Goal: Information Seeking & Learning: Learn about a topic

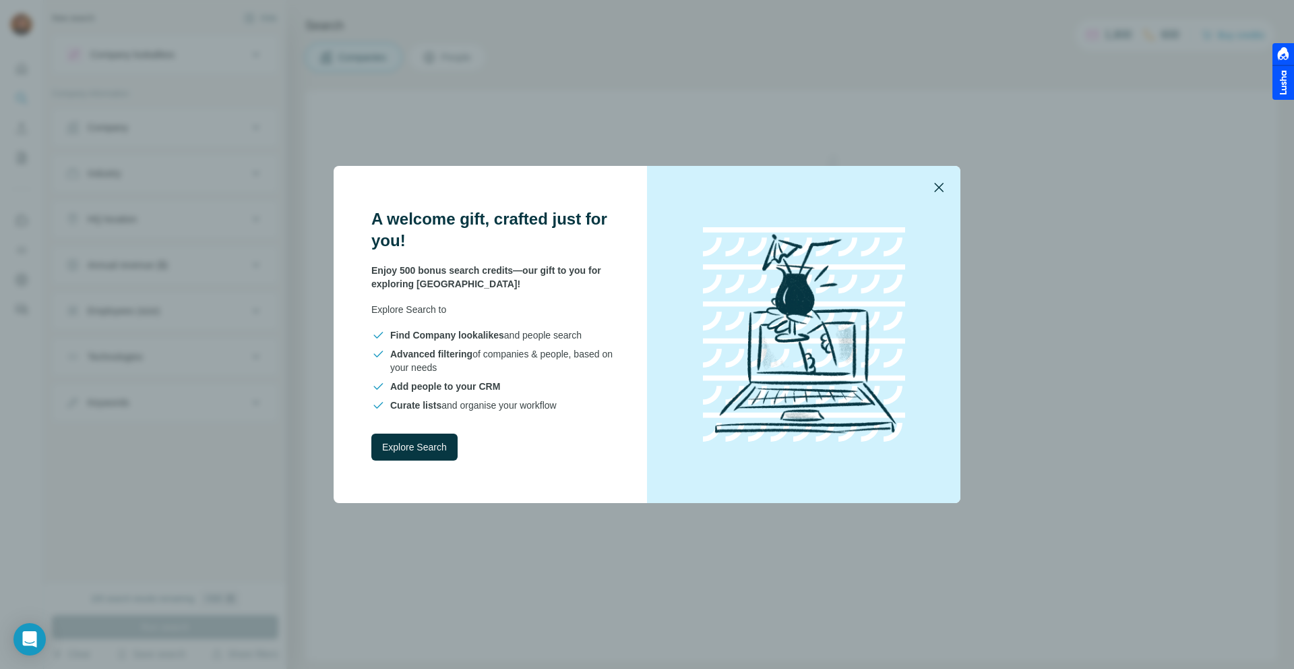
click at [944, 191] on icon "button" at bounding box center [939, 187] width 16 height 16
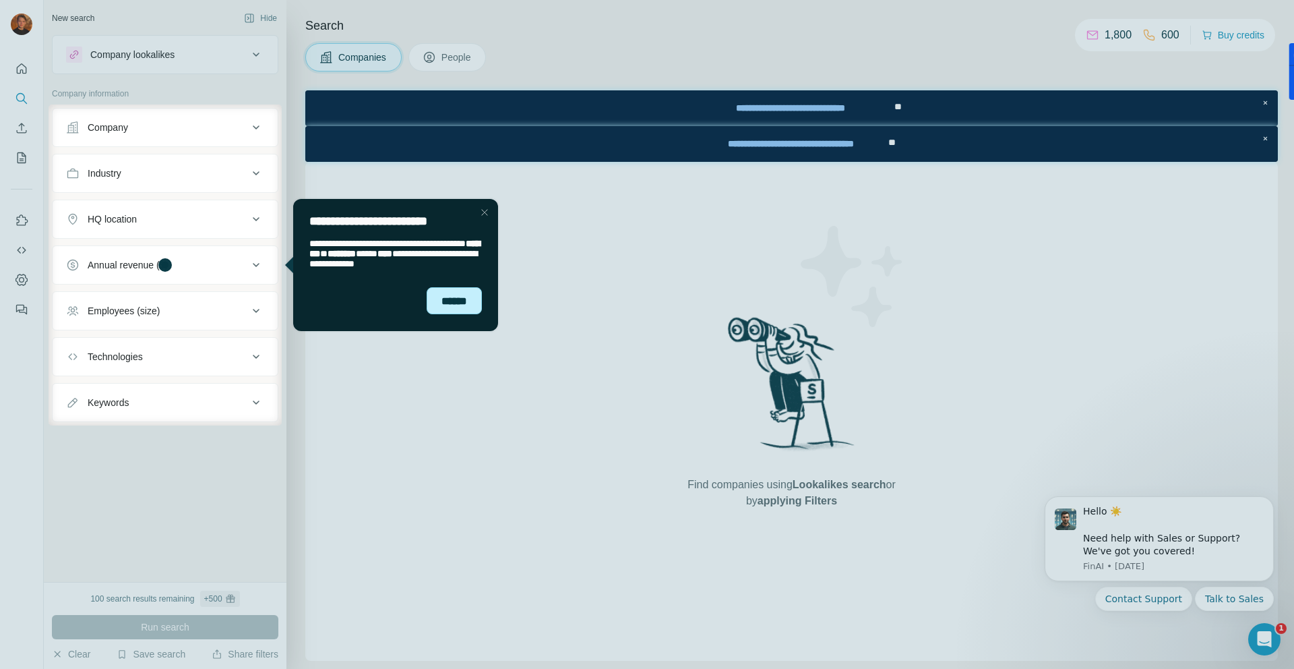
click at [451, 309] on div "******" at bounding box center [454, 300] width 55 height 27
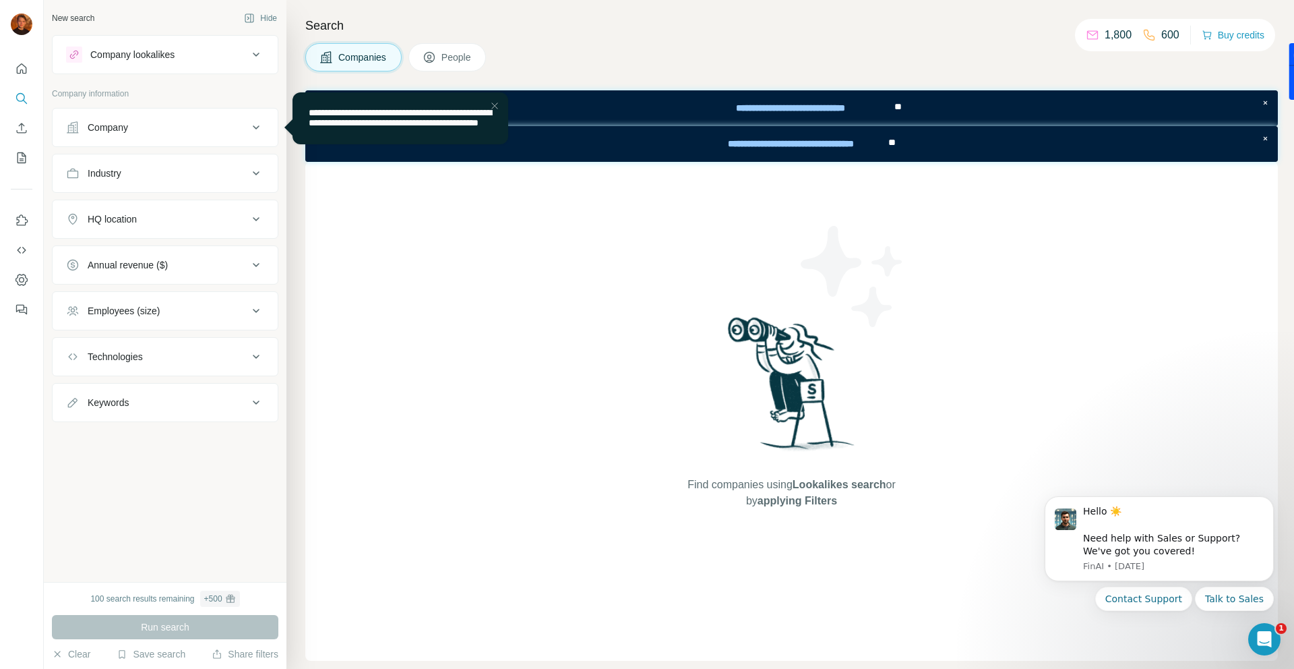
click at [162, 135] on button "Company" at bounding box center [165, 127] width 225 height 32
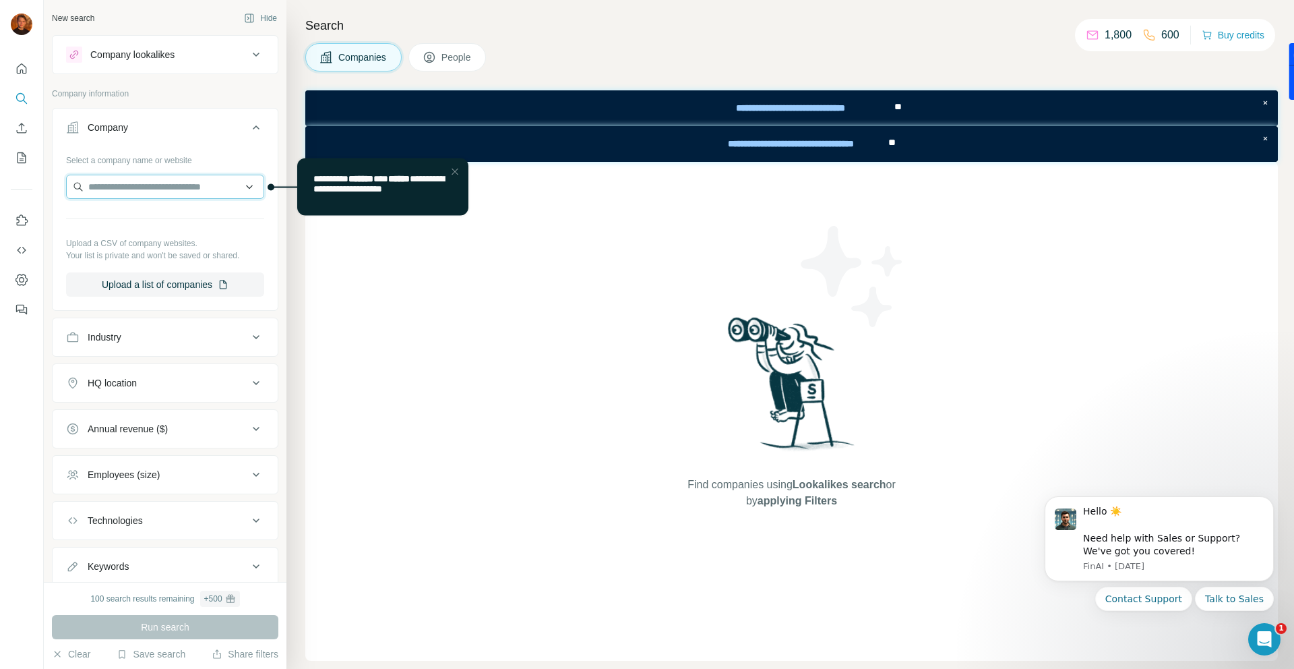
click at [150, 195] on input "text" at bounding box center [165, 187] width 198 height 24
type input "*"
click at [114, 192] on input "text" at bounding box center [165, 187] width 198 height 24
paste input "**********"
type input "**********"
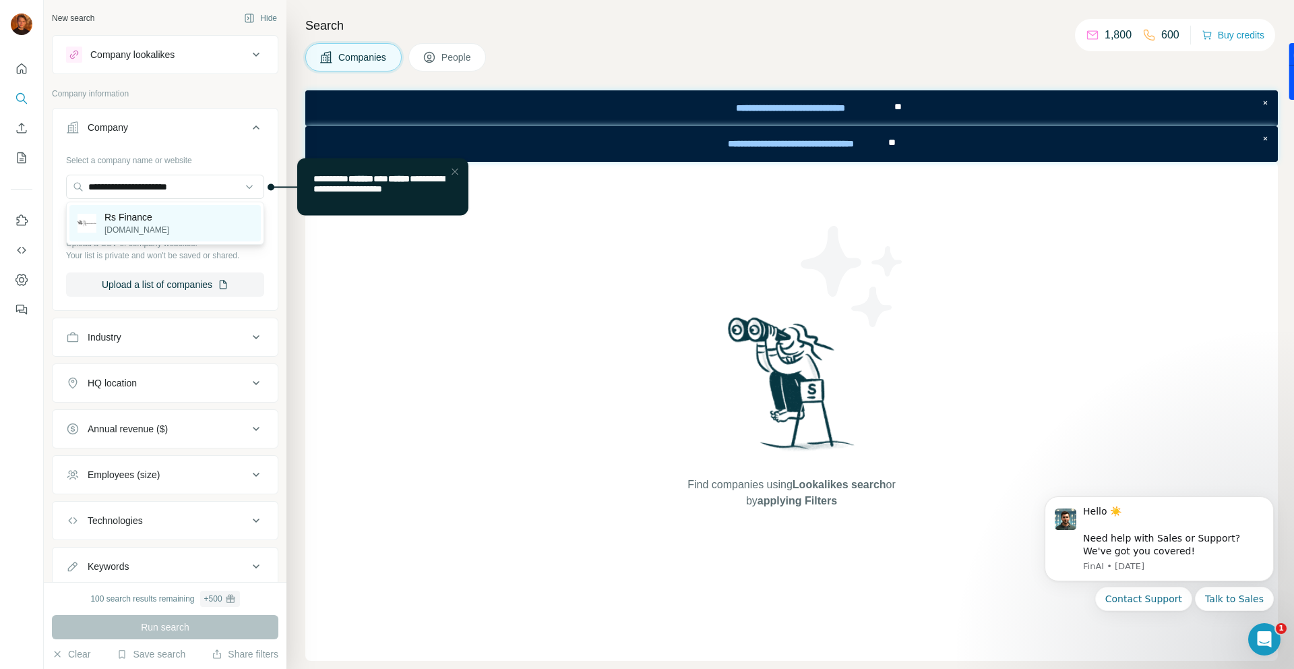
click at [123, 220] on p "Rs Finance" at bounding box center [136, 216] width 65 height 13
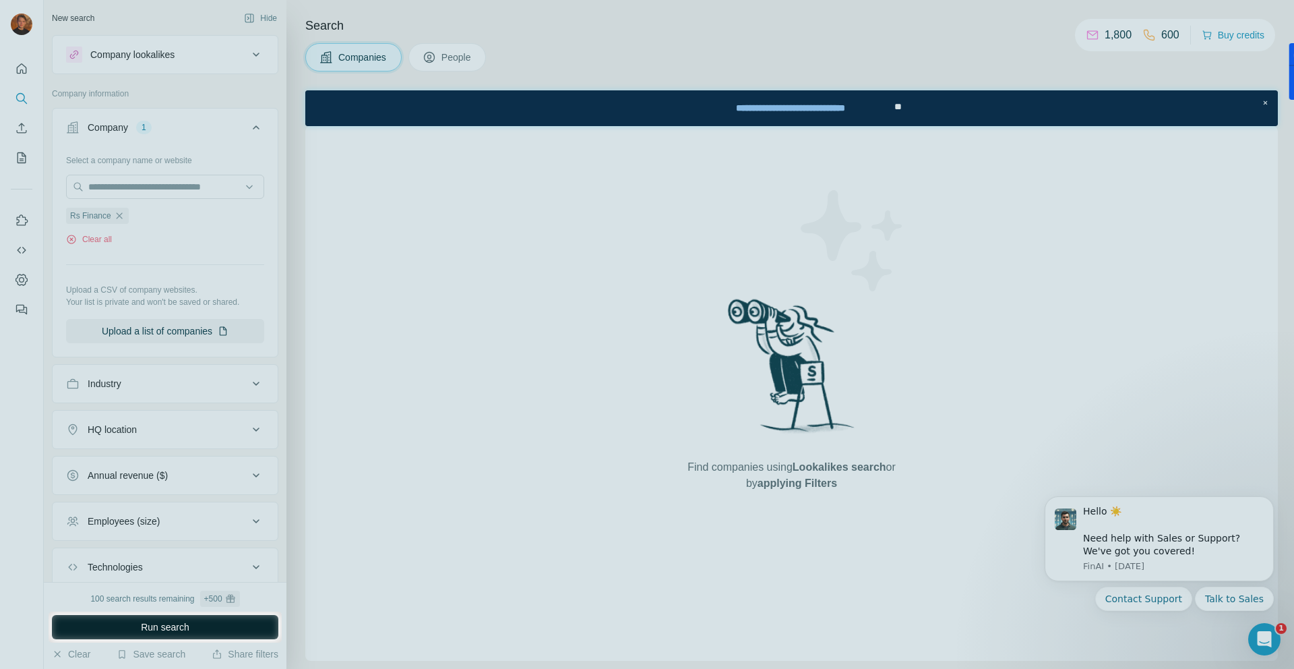
click at [122, 629] on button "Run search" at bounding box center [165, 627] width 226 height 24
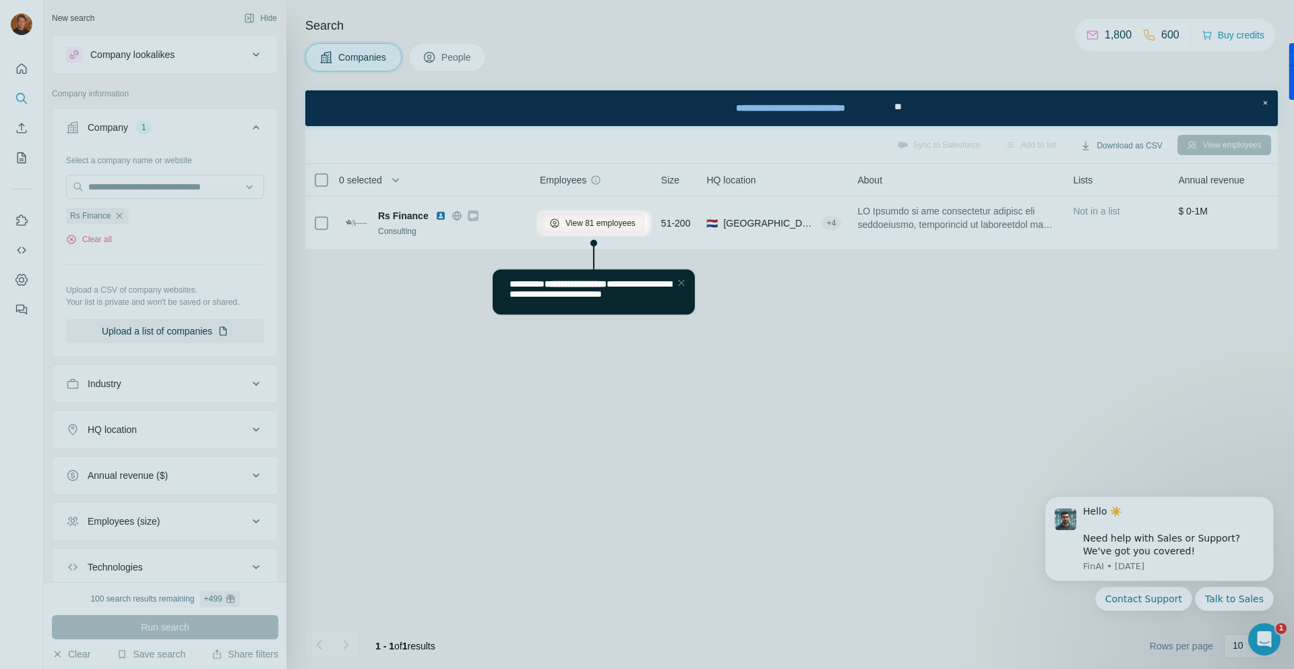
click at [681, 278] on div "Close Step" at bounding box center [681, 282] width 16 height 16
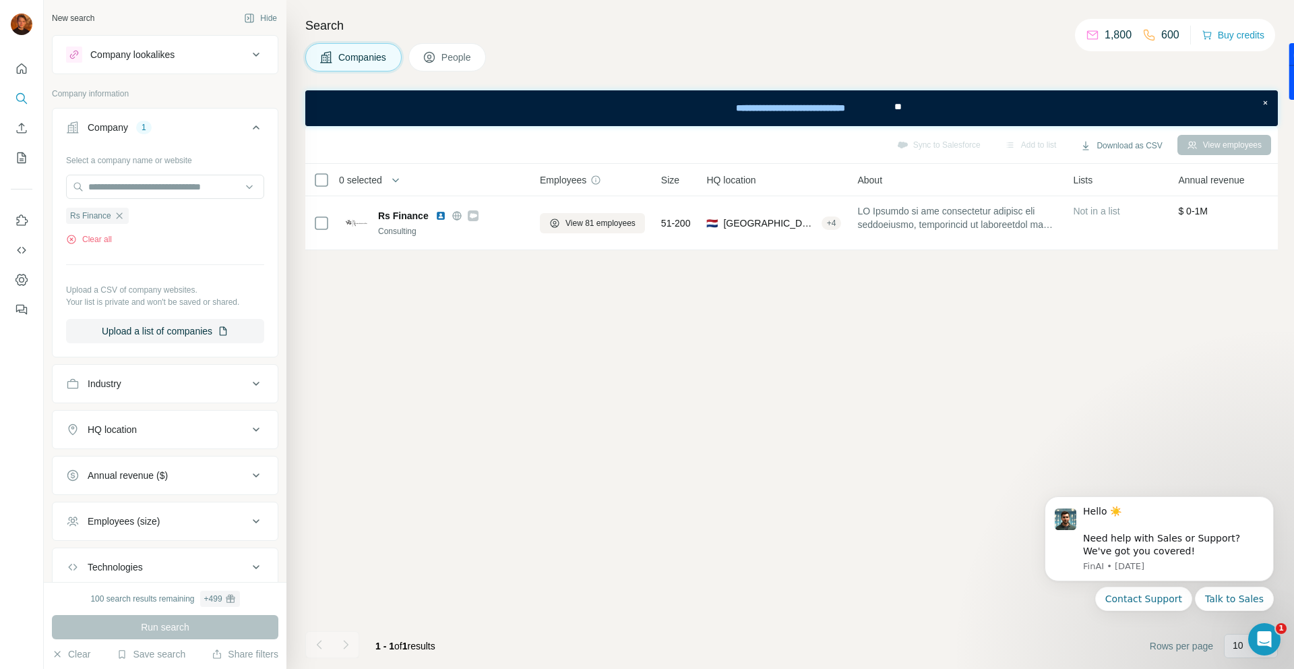
scroll to position [89, 0]
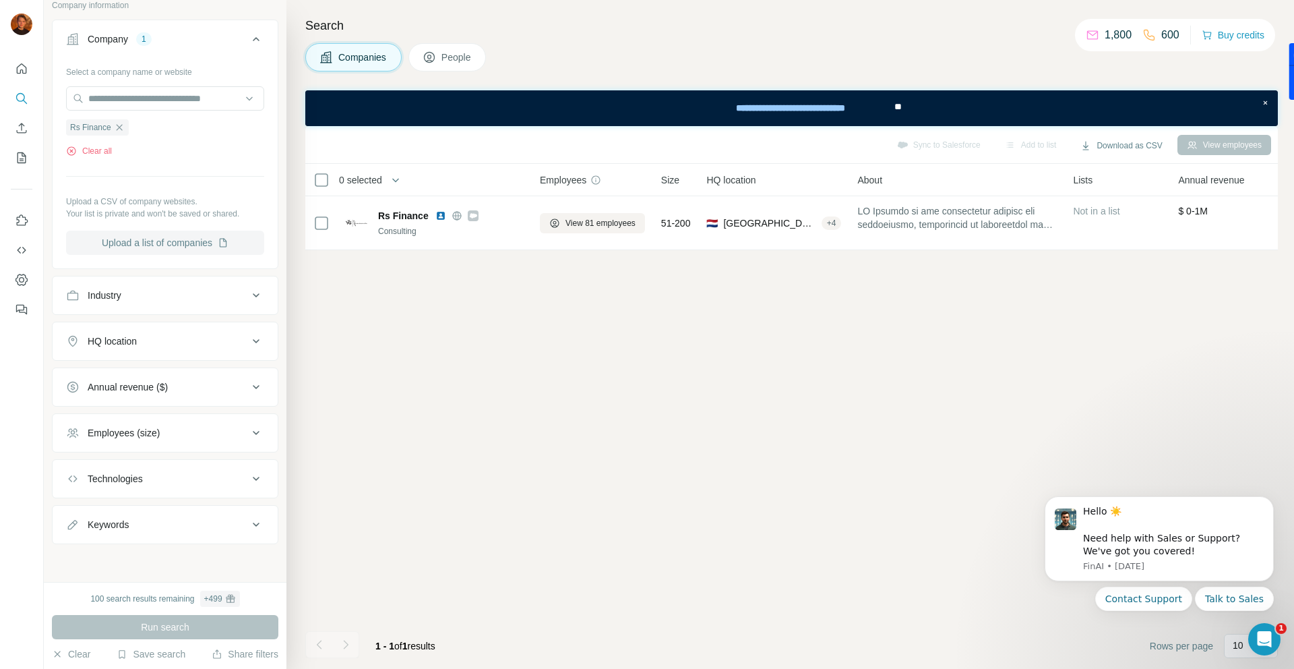
click at [158, 243] on button "Upload a list of companies" at bounding box center [165, 242] width 198 height 24
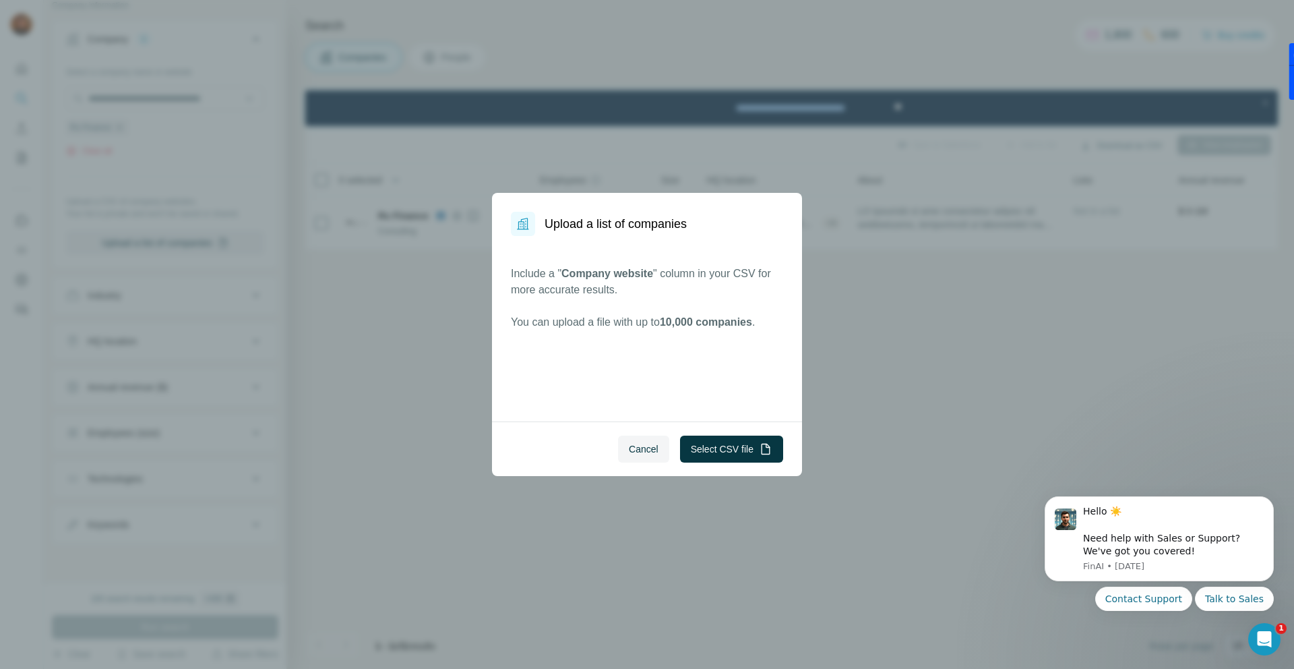
click at [375, 340] on div "Upload a list of companies Include a " Company website " column in your CSV for…" at bounding box center [647, 334] width 1294 height 669
click at [638, 451] on span "Cancel" at bounding box center [644, 448] width 30 height 13
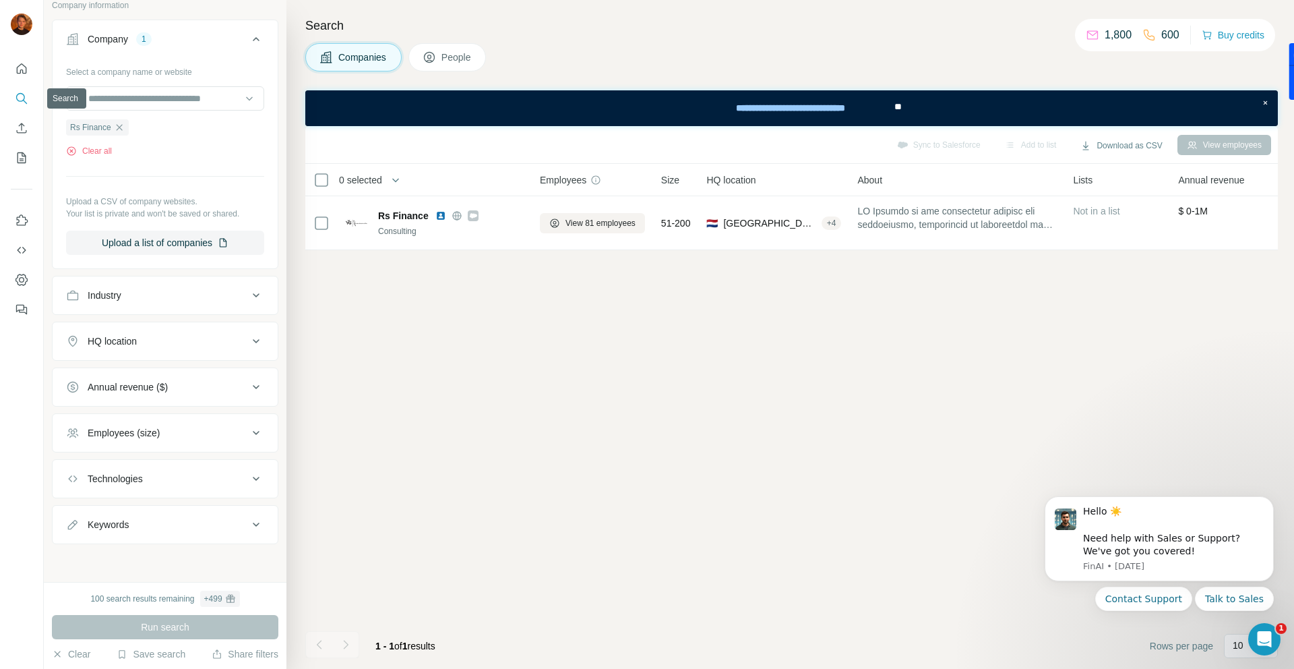
click at [17, 101] on icon "Search" at bounding box center [21, 98] width 13 height 13
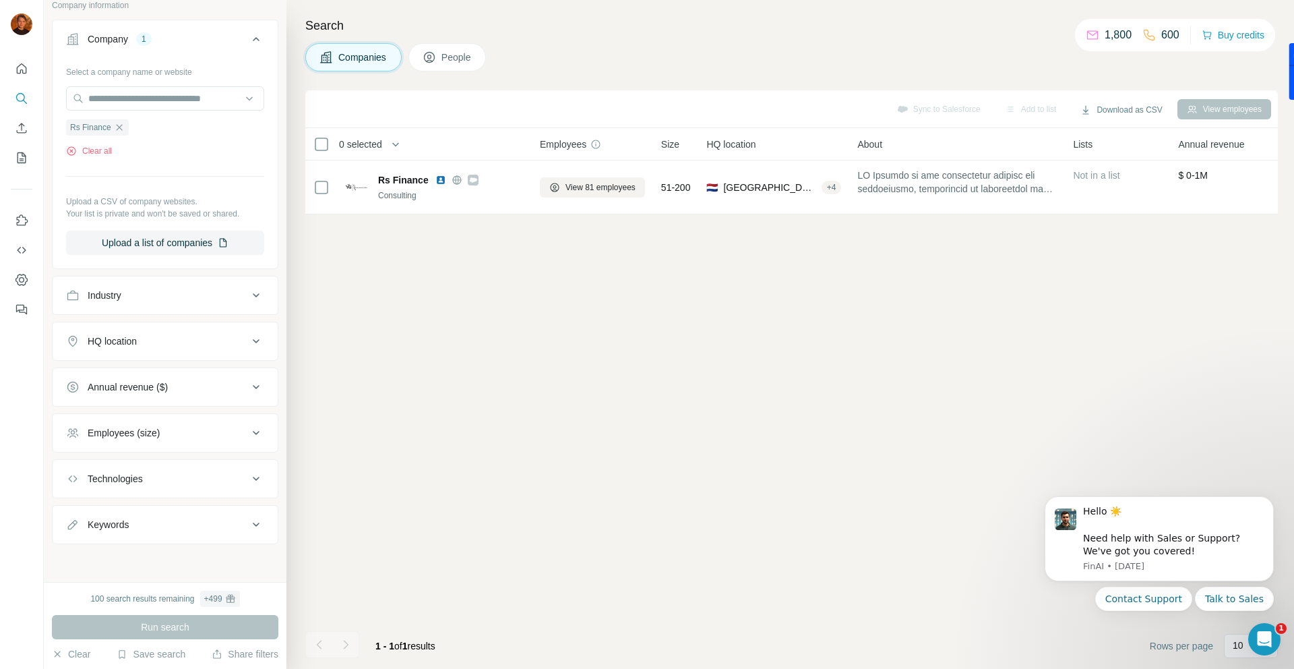
click at [536, 305] on div "Sync to Salesforce Add to list Download as CSV View employees 0 selected Compan…" at bounding box center [791, 379] width 972 height 578
click at [1247, 650] on div "Open Intercom Messenger" at bounding box center [1262, 637] width 32 height 32
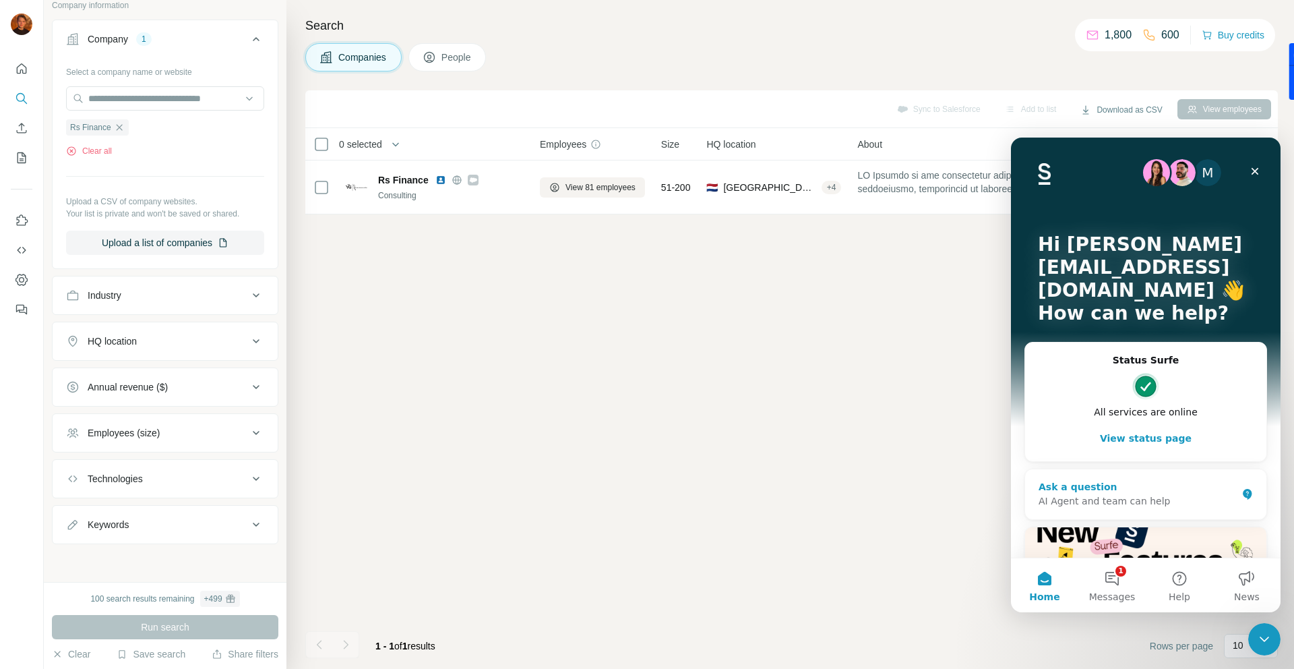
click at [1074, 494] on div "AI Agent and team can help" at bounding box center [1138, 501] width 198 height 14
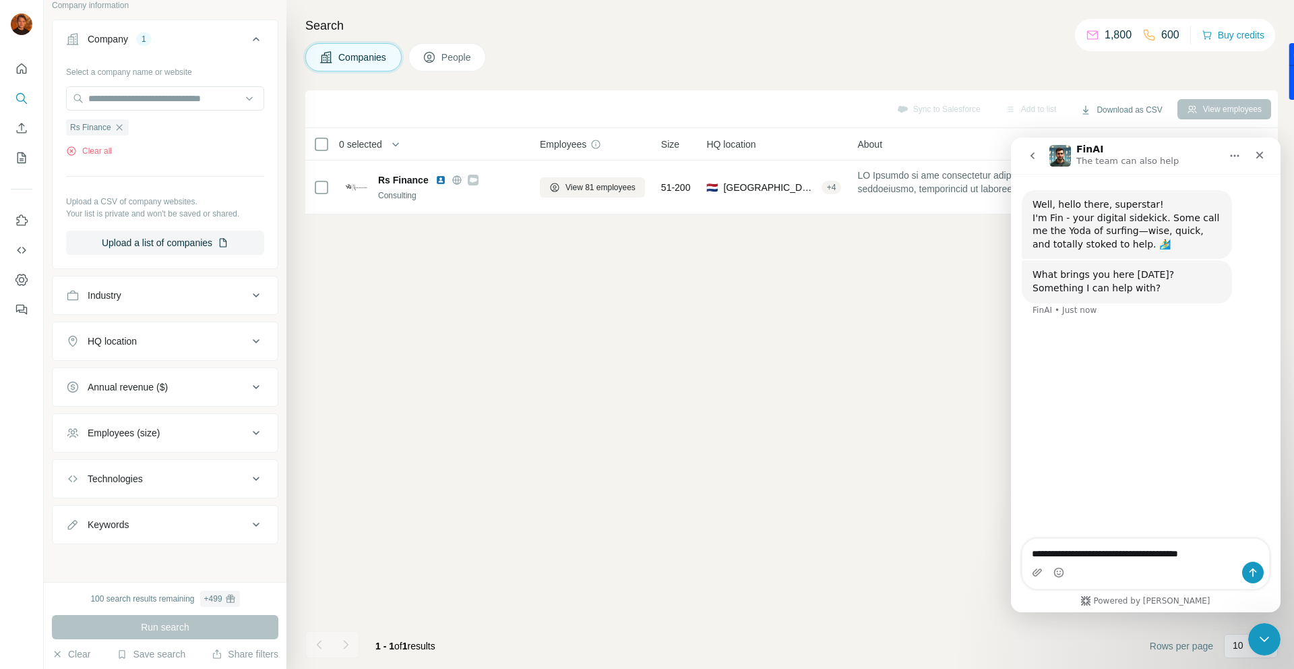
type textarea "**********"
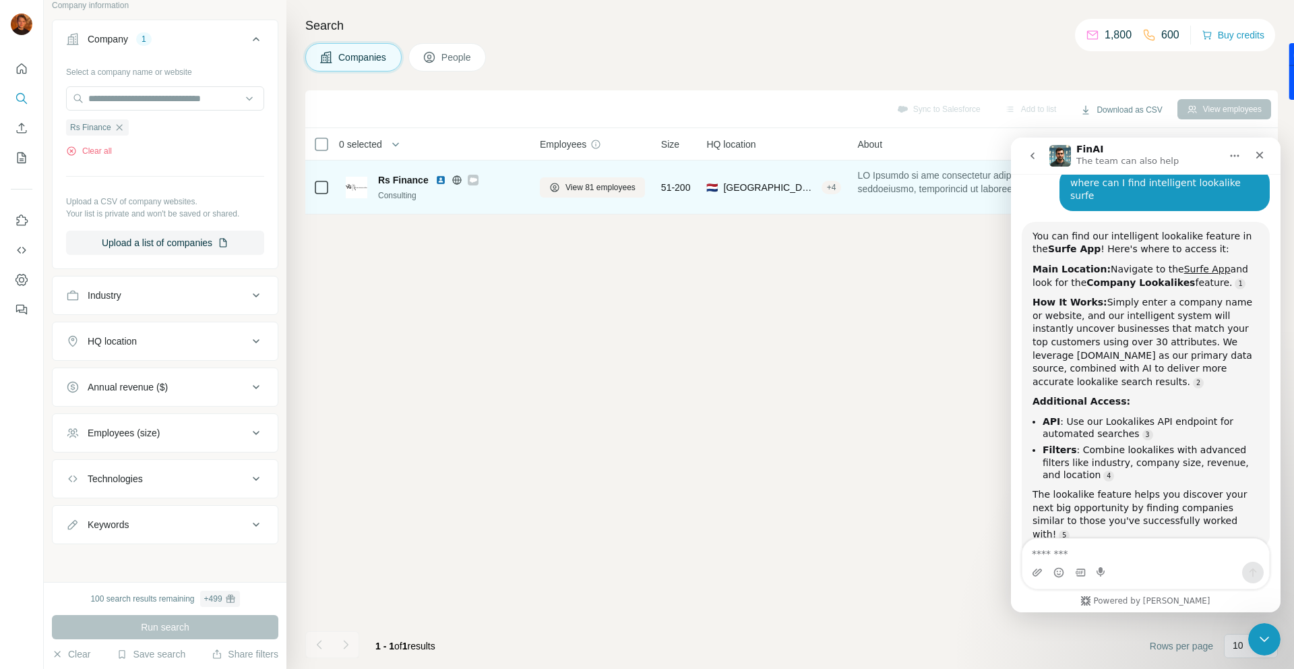
scroll to position [171, 0]
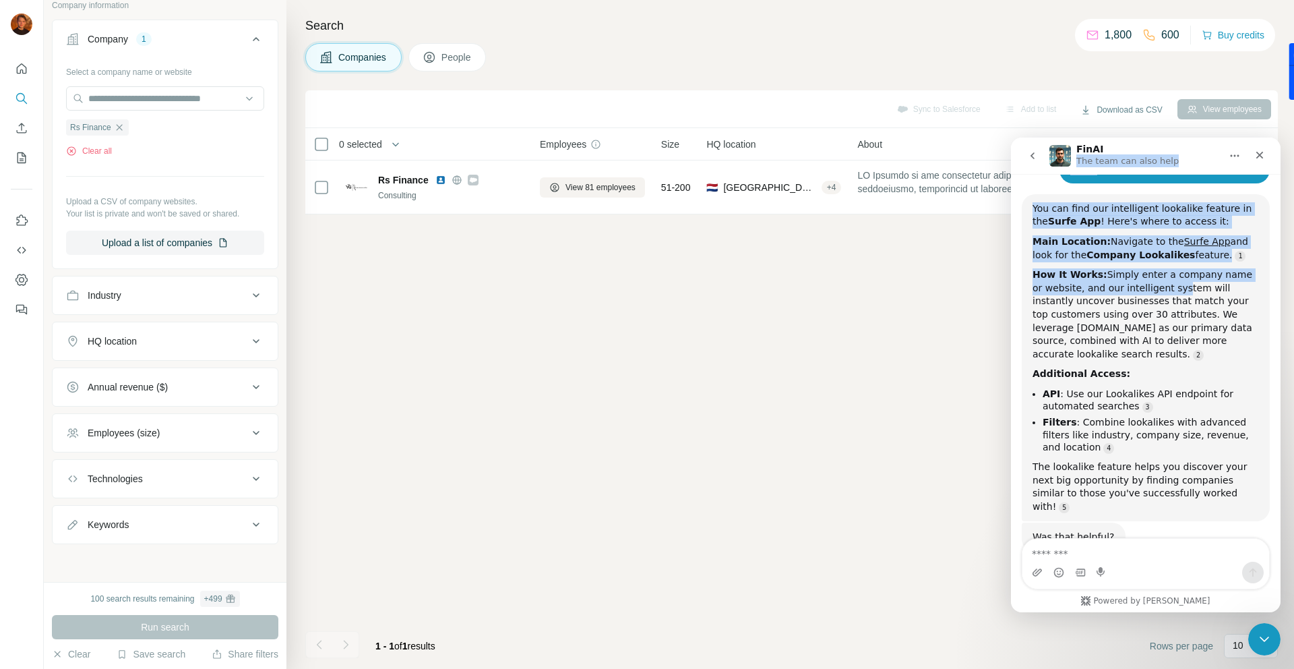
drag, startPoint x: 1178, startPoint y: 146, endPoint x: 1161, endPoint y: 280, distance: 134.6
click at [1161, 280] on div "FinAI The team can also help Well, hello there, superstar! I'm Fin - your digit…" at bounding box center [1146, 374] width 270 height 474
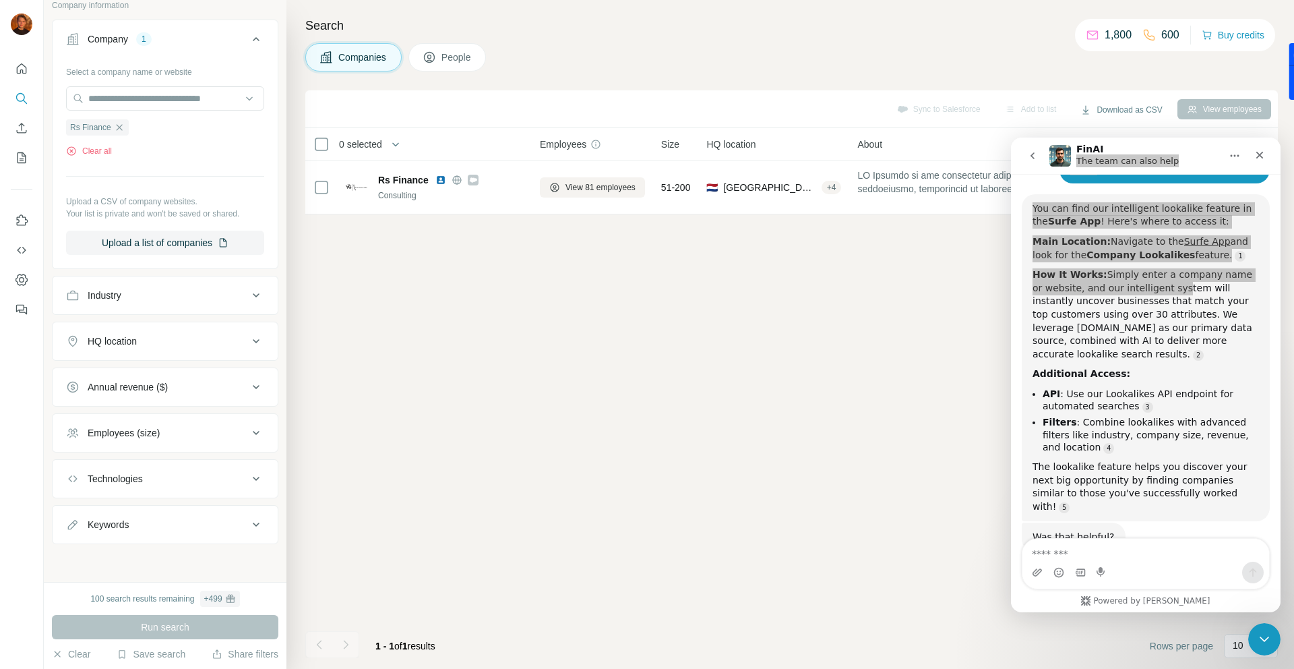
click at [920, 320] on div "Sync to Salesforce Add to list Download as CSV View employees 0 selected Compan…" at bounding box center [791, 379] width 972 height 578
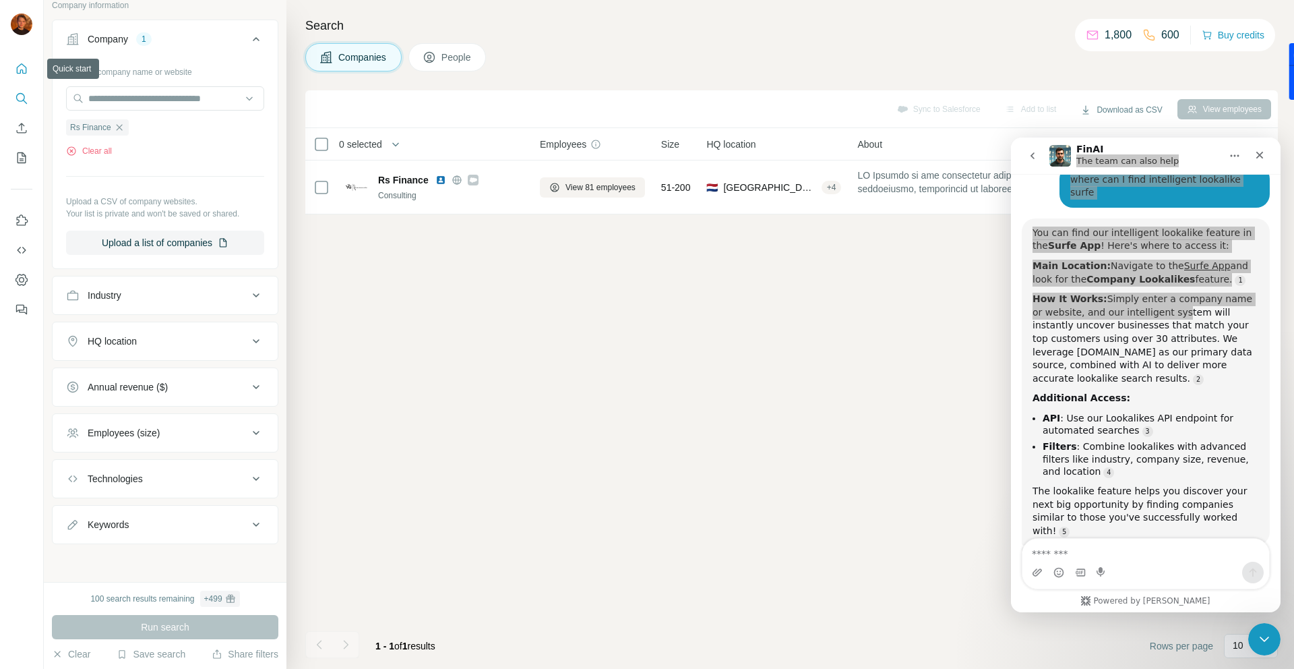
click at [16, 68] on icon "Quick start" at bounding box center [21, 68] width 13 height 13
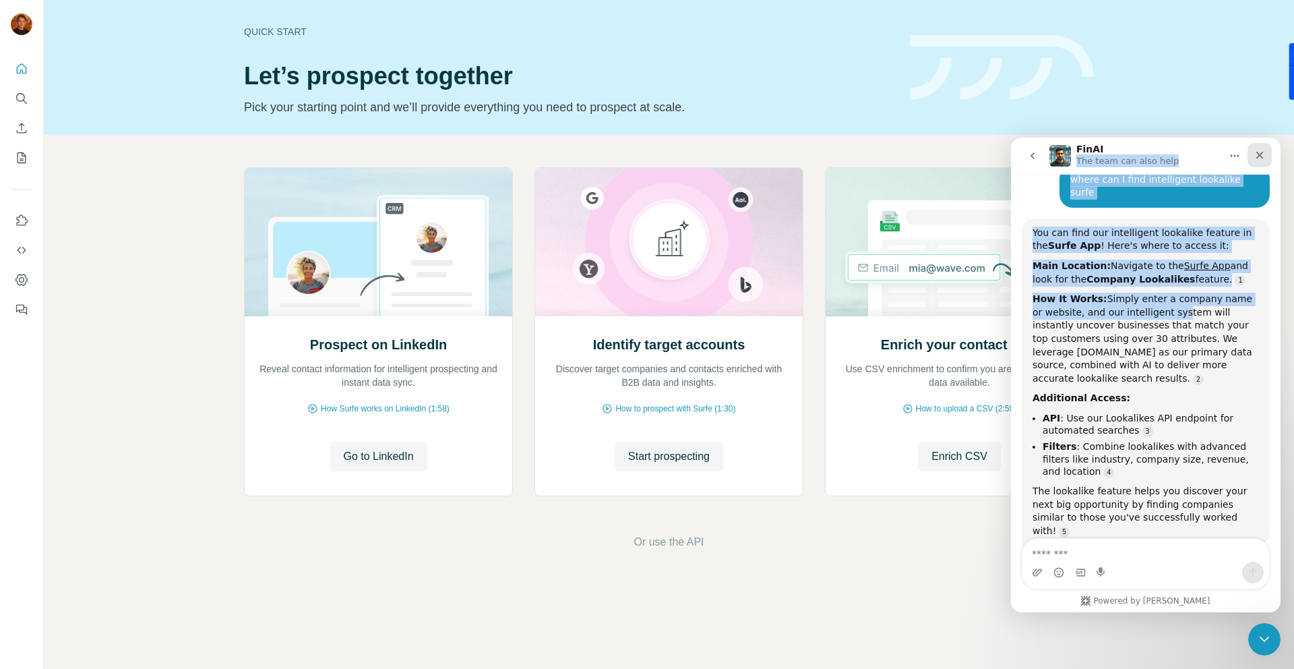
click at [1263, 155] on icon "Close" at bounding box center [1259, 155] width 11 height 11
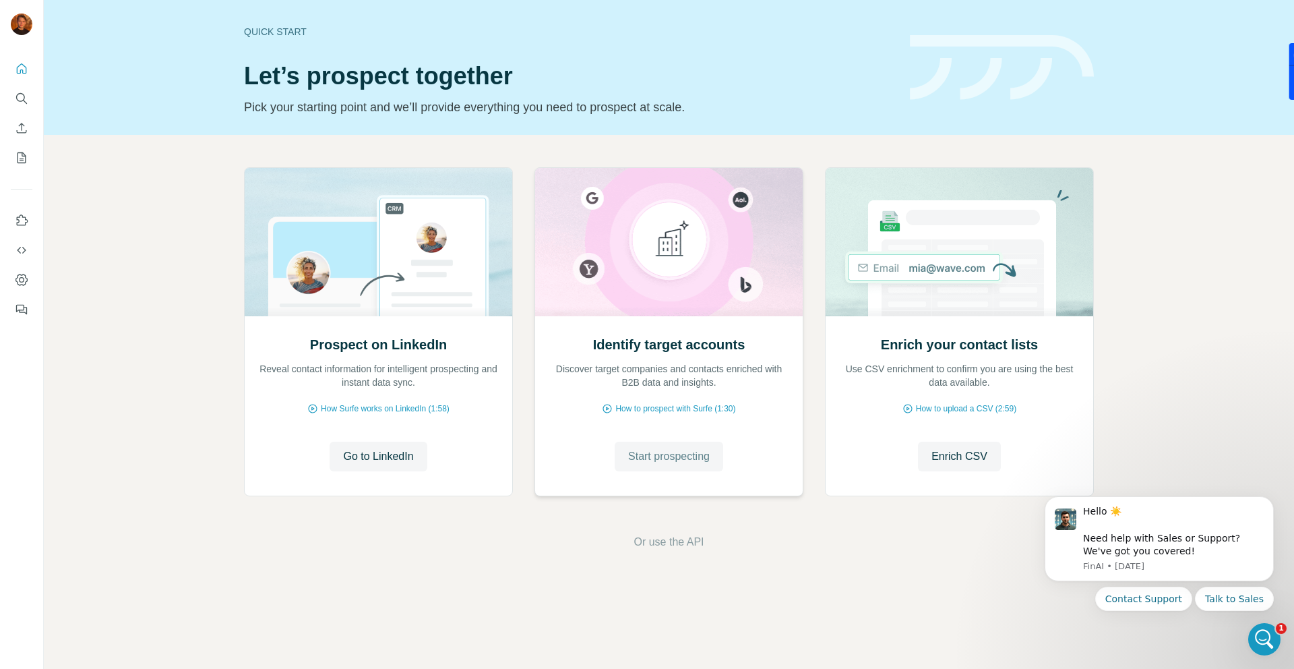
click at [676, 461] on span "Start prospecting" at bounding box center [669, 456] width 82 height 16
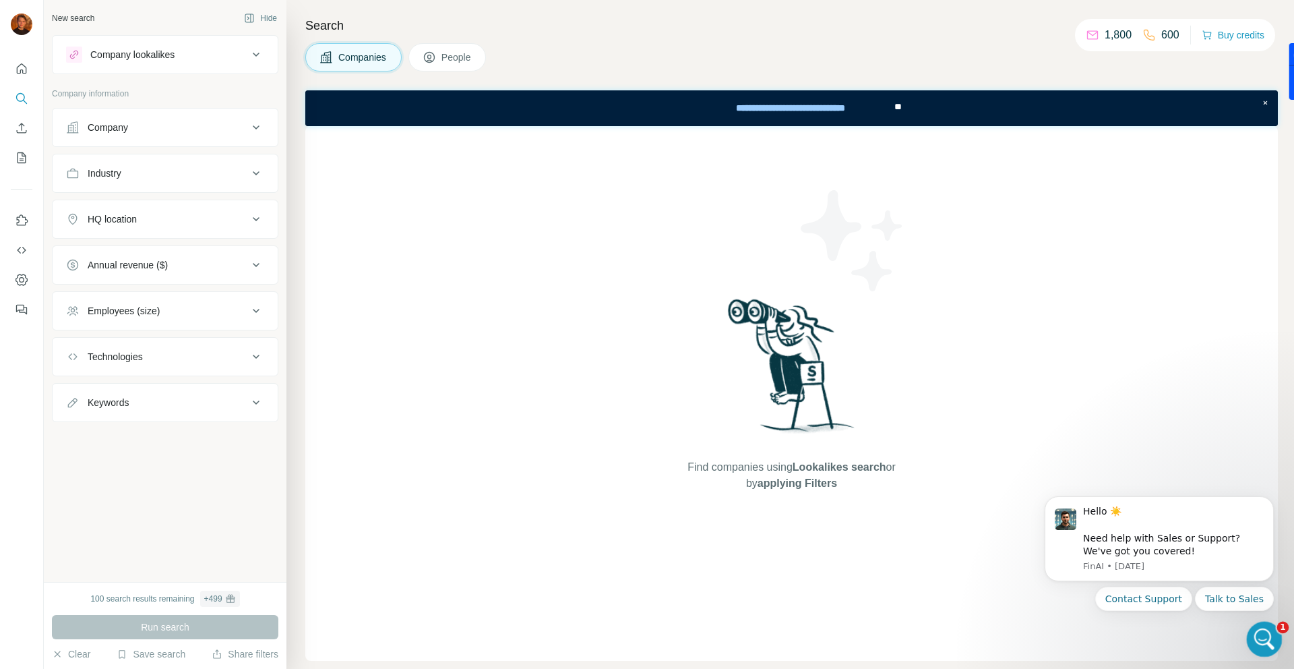
click at [1258, 644] on icon "Open Intercom Messenger" at bounding box center [1263, 637] width 22 height 22
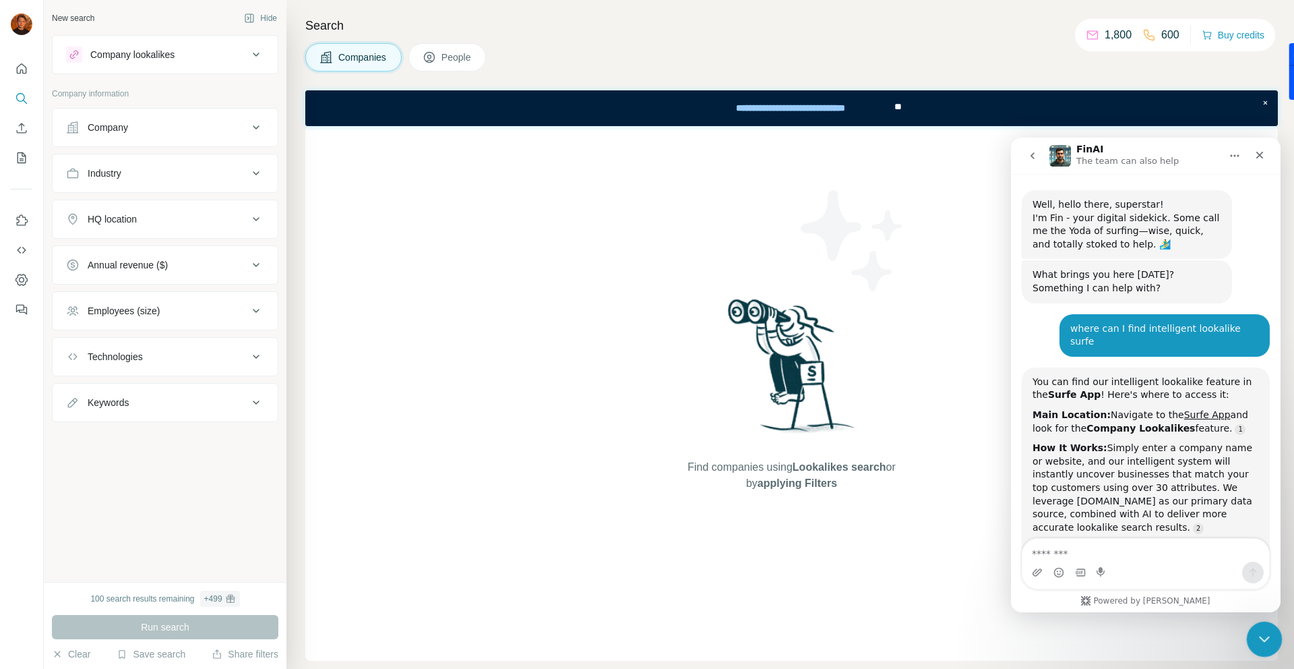
scroll to position [175, 0]
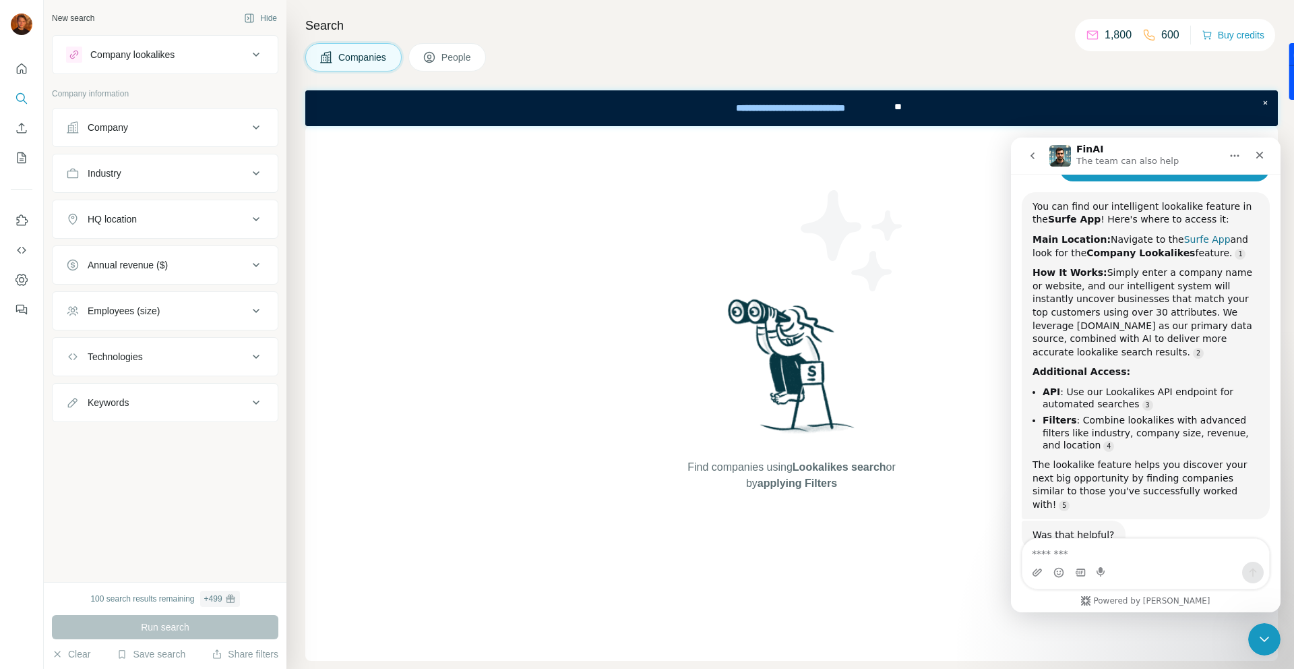
click at [1186, 234] on link "Surfe App" at bounding box center [1207, 239] width 47 height 11
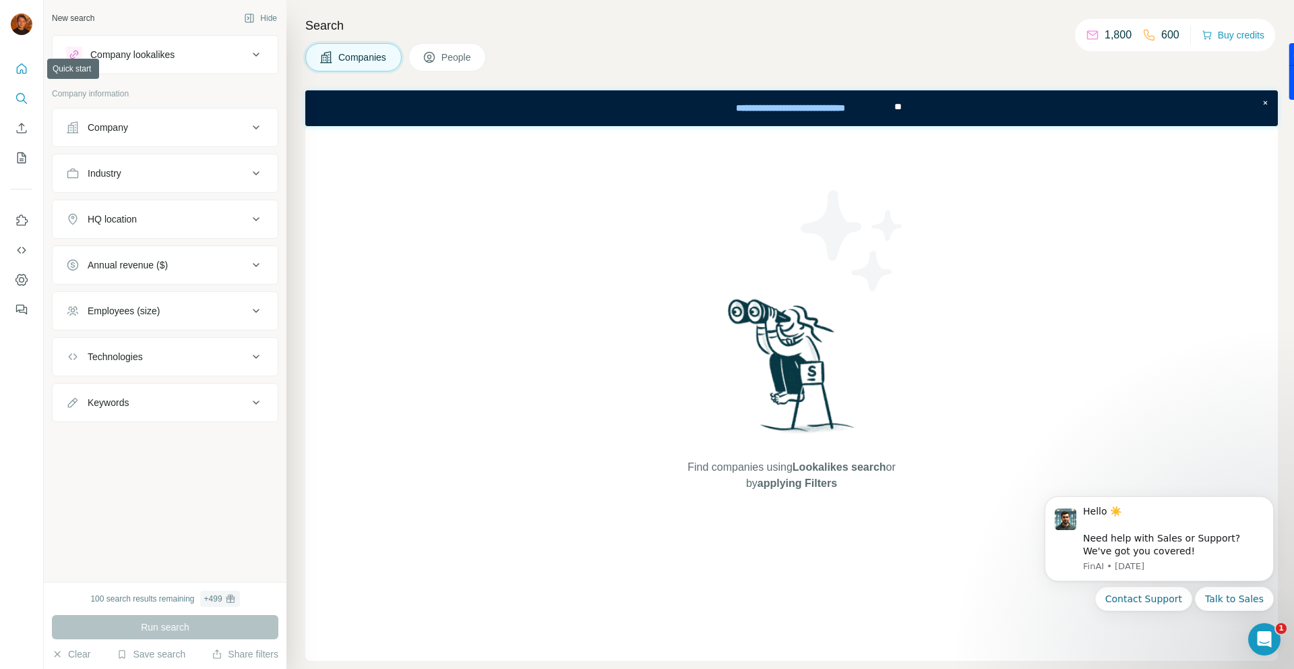
click at [18, 71] on icon "Quick start" at bounding box center [21, 68] width 13 height 13
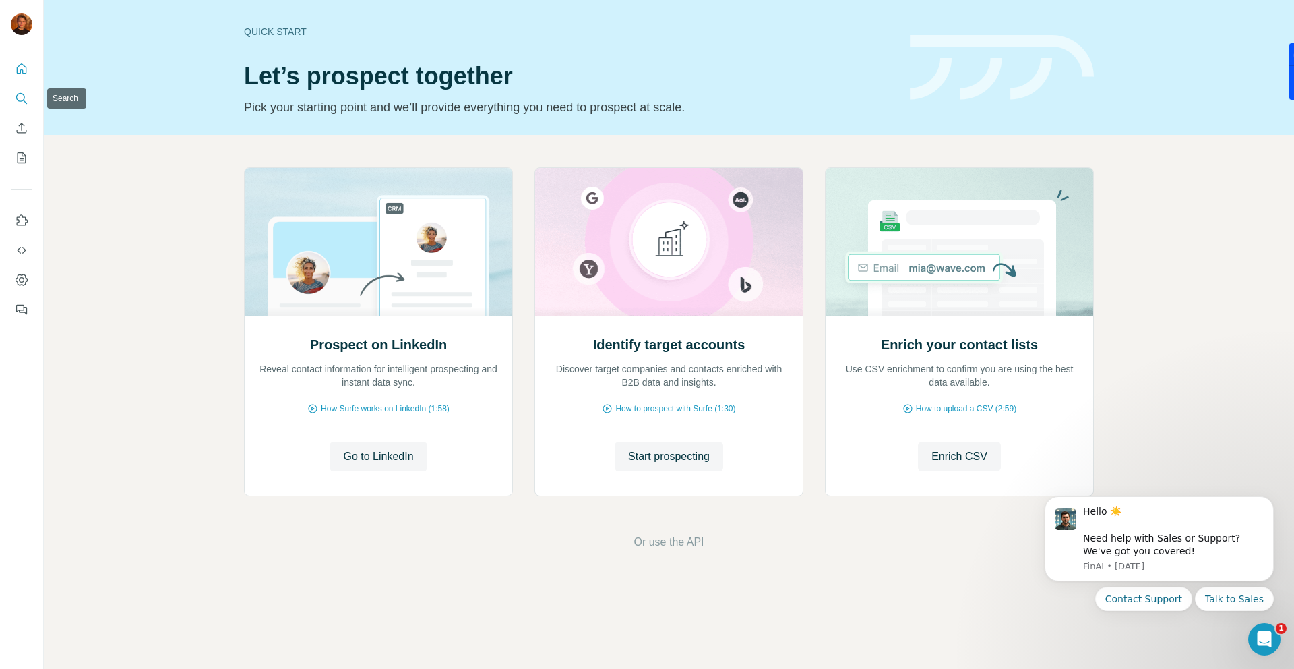
click at [28, 100] on button "Search" at bounding box center [22, 98] width 22 height 24
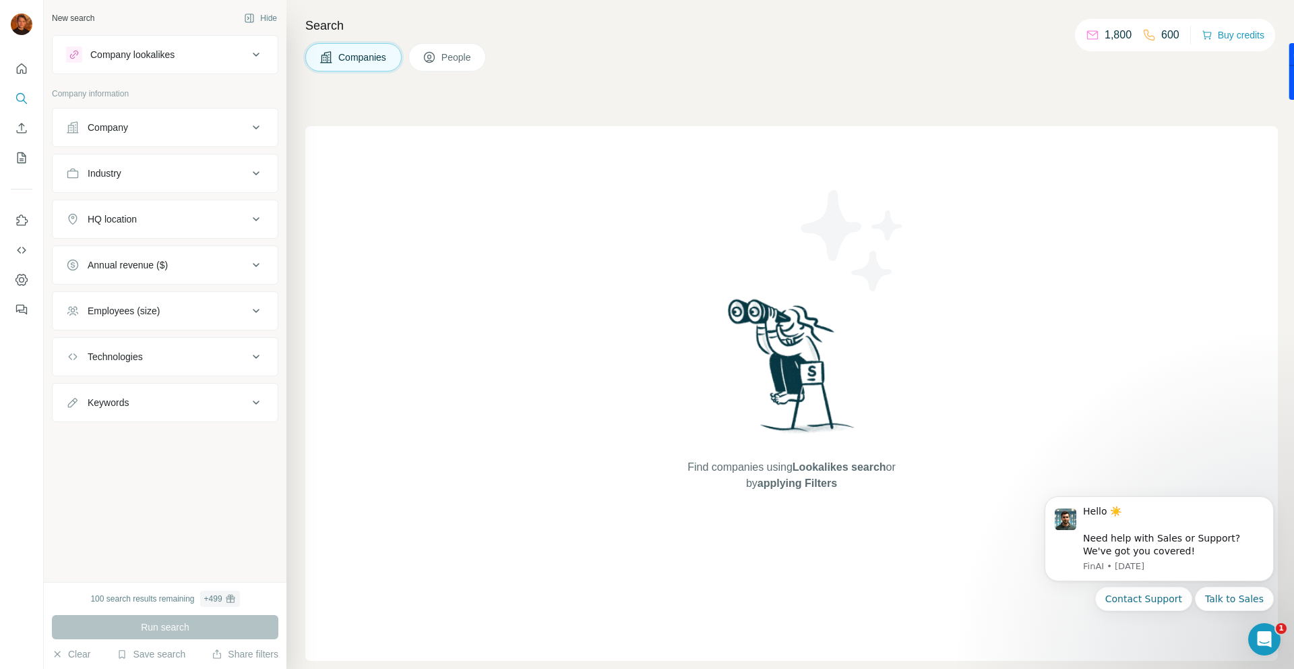
click at [113, 55] on div "Company lookalikes" at bounding box center [132, 54] width 84 height 13
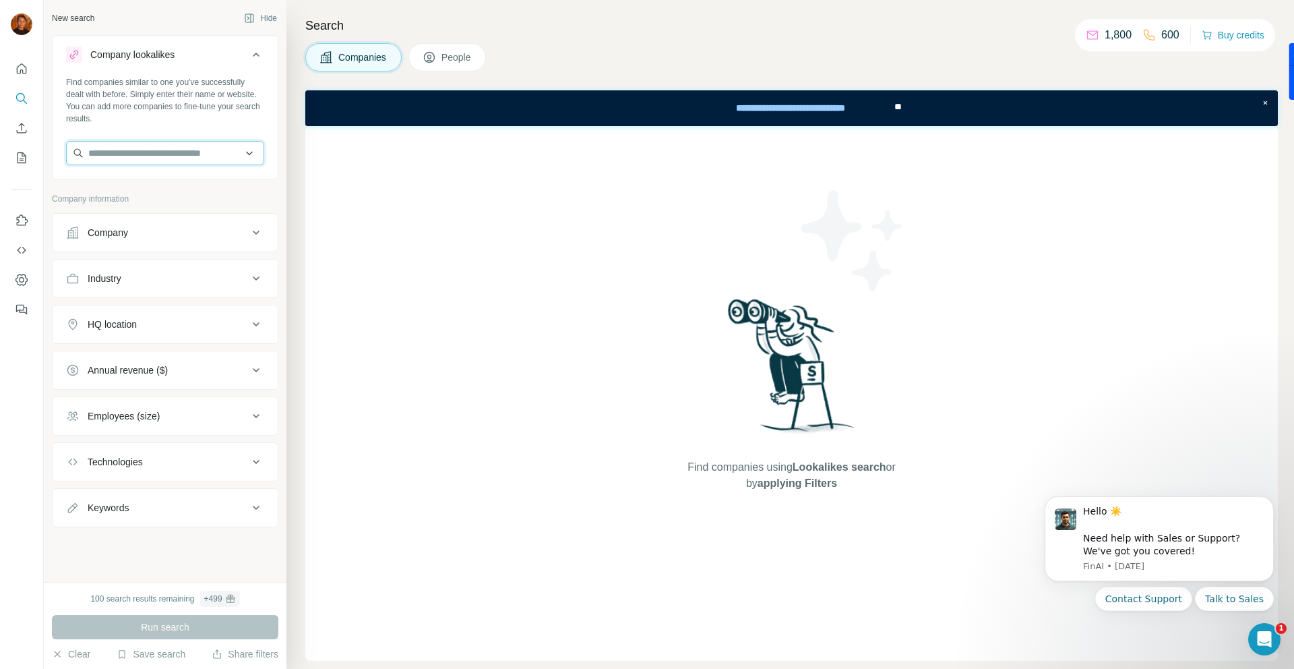
click at [125, 153] on input "text" at bounding box center [165, 153] width 198 height 24
paste input "**********"
type input "**********"
click at [132, 183] on p "Rs Finance" at bounding box center [136, 183] width 65 height 13
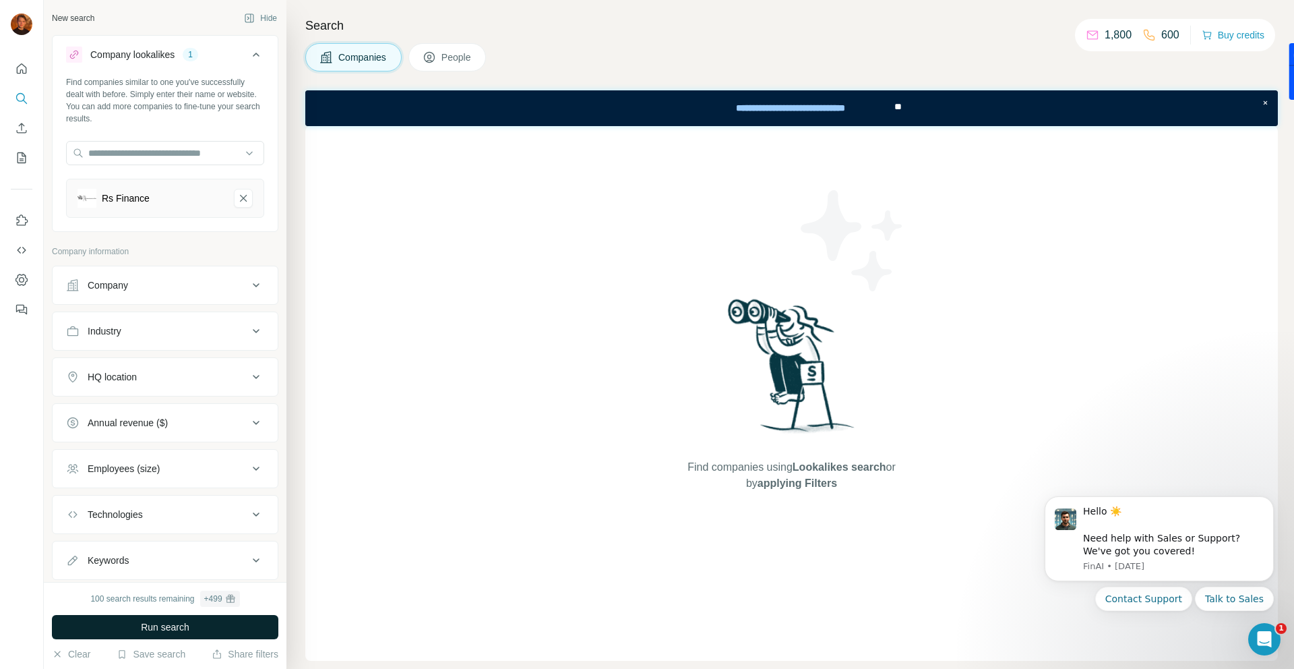
click at [156, 631] on span "Run search" at bounding box center [165, 626] width 49 height 13
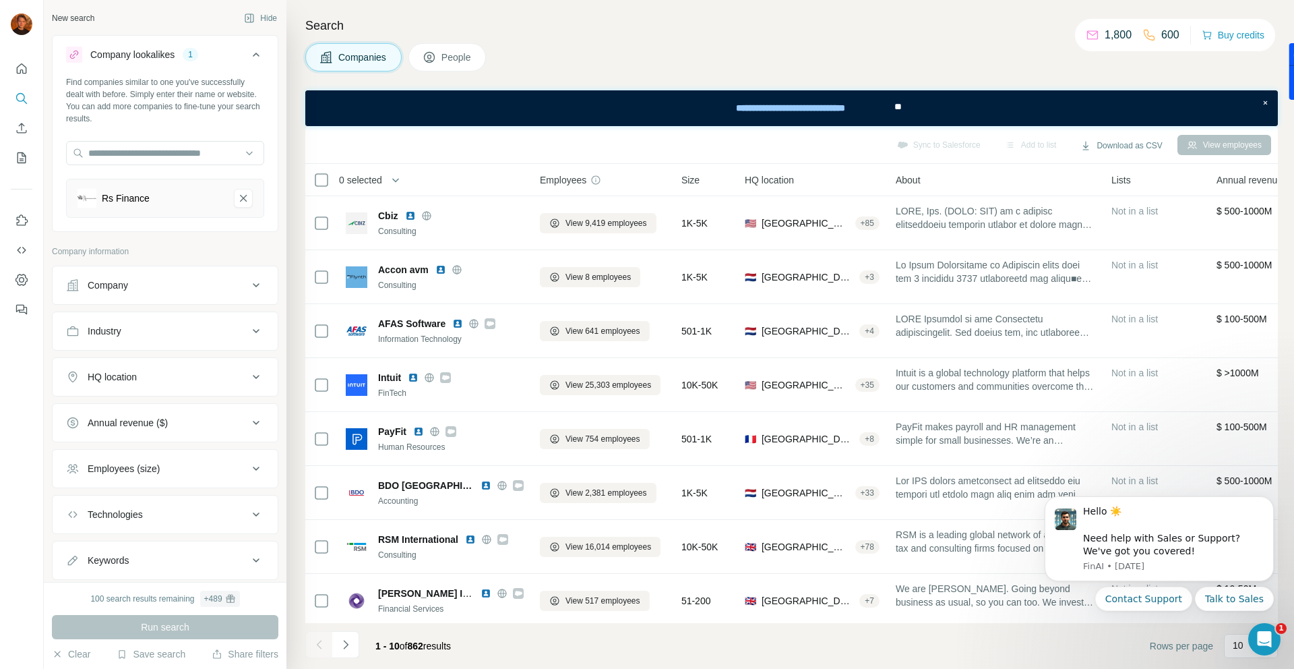
click at [214, 290] on div "Company" at bounding box center [157, 284] width 182 height 13
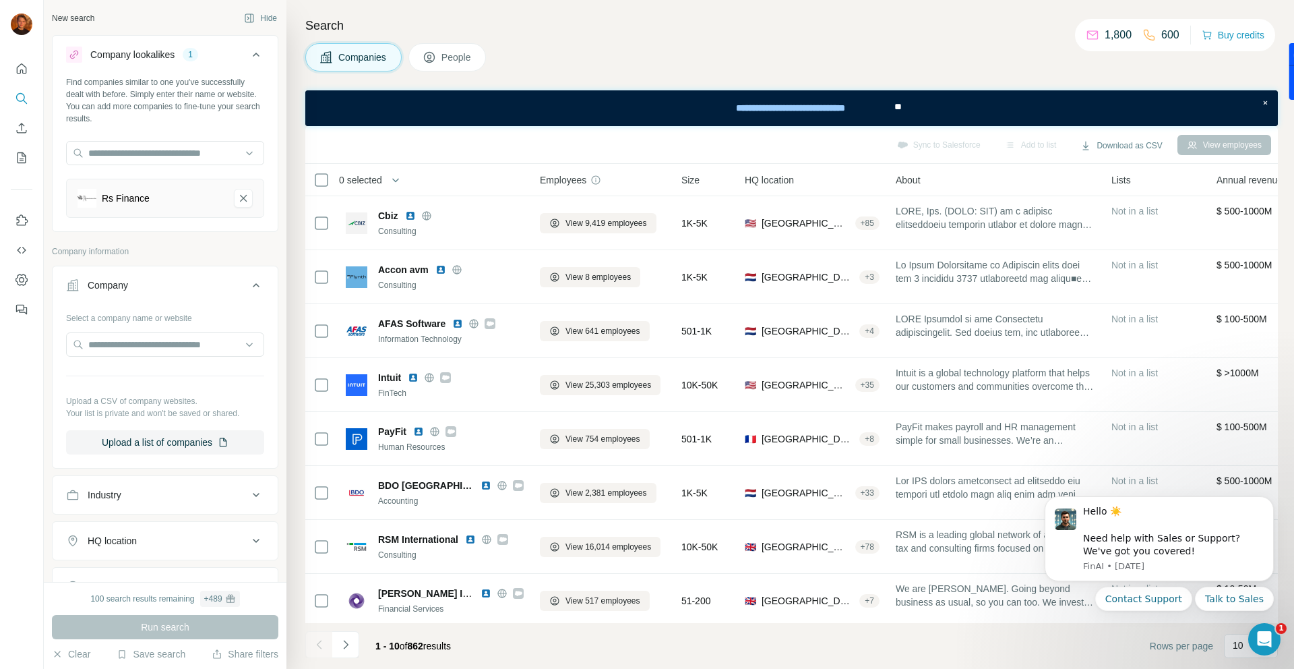
click at [214, 290] on div "Company" at bounding box center [157, 284] width 182 height 13
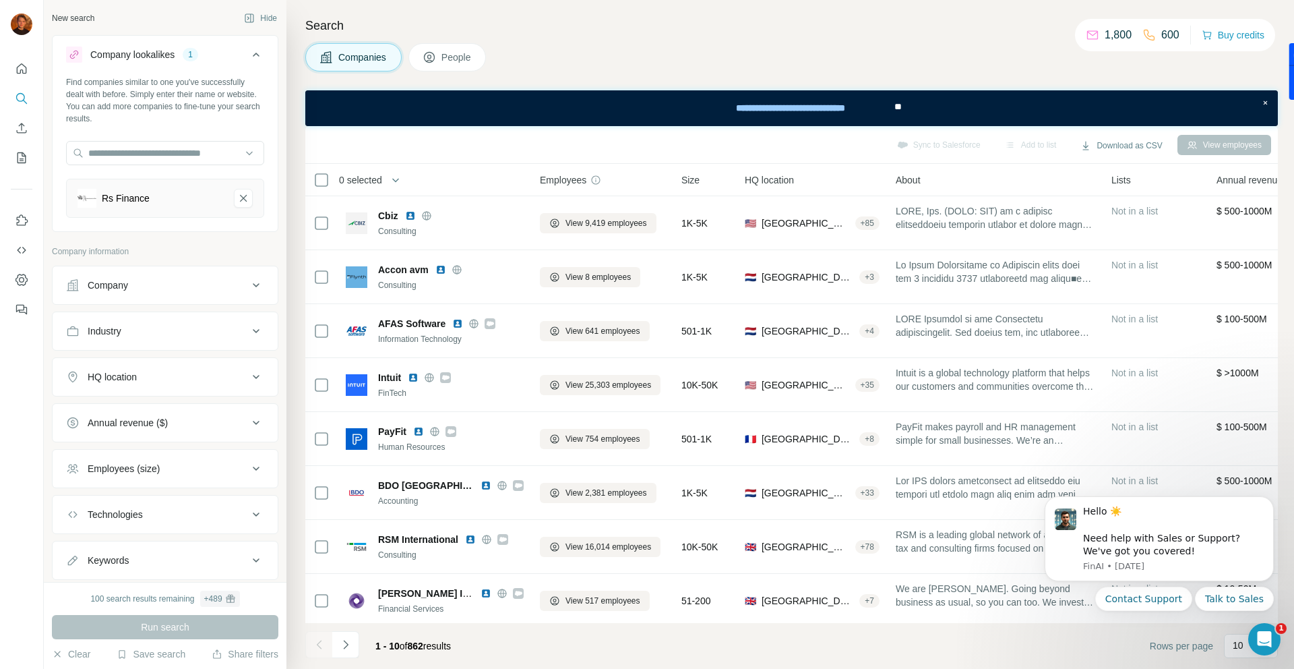
click at [195, 332] on div "Industry" at bounding box center [157, 330] width 182 height 13
click at [181, 375] on div "HQ location" at bounding box center [157, 376] width 182 height 13
click at [166, 406] on input "text" at bounding box center [165, 410] width 198 height 24
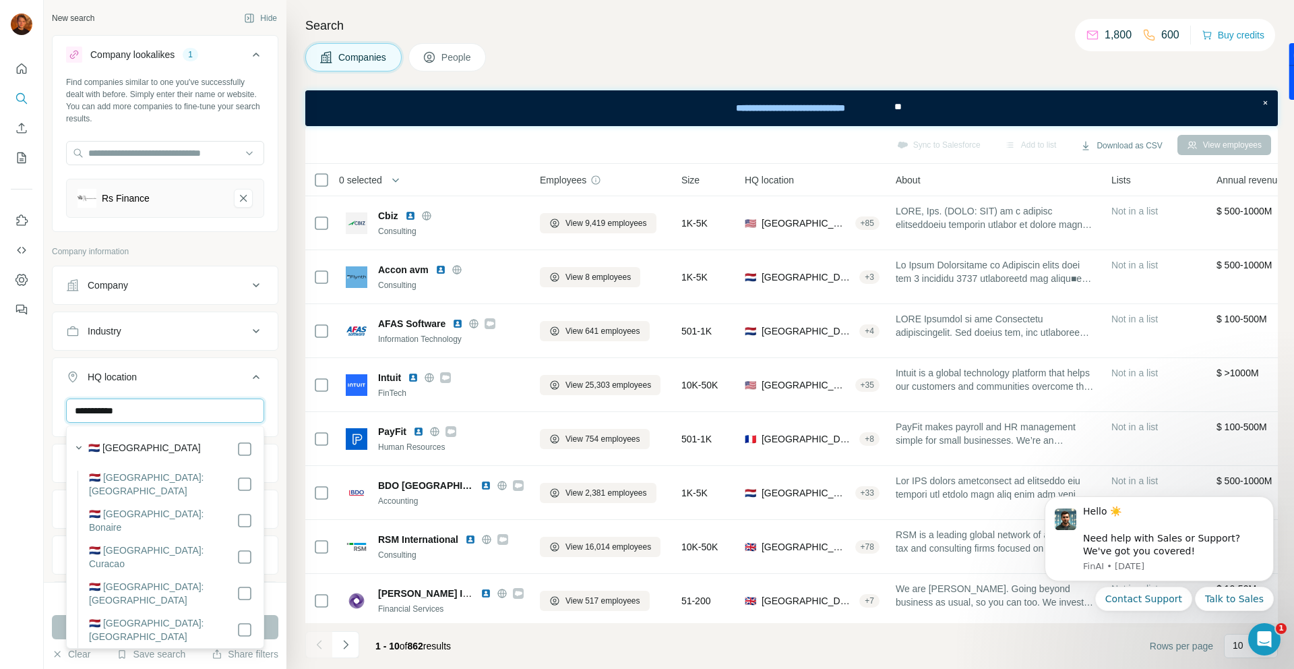
type input "**********"
click at [144, 448] on label "🇳🇱 [GEOGRAPHIC_DATA]" at bounding box center [144, 449] width 113 height 16
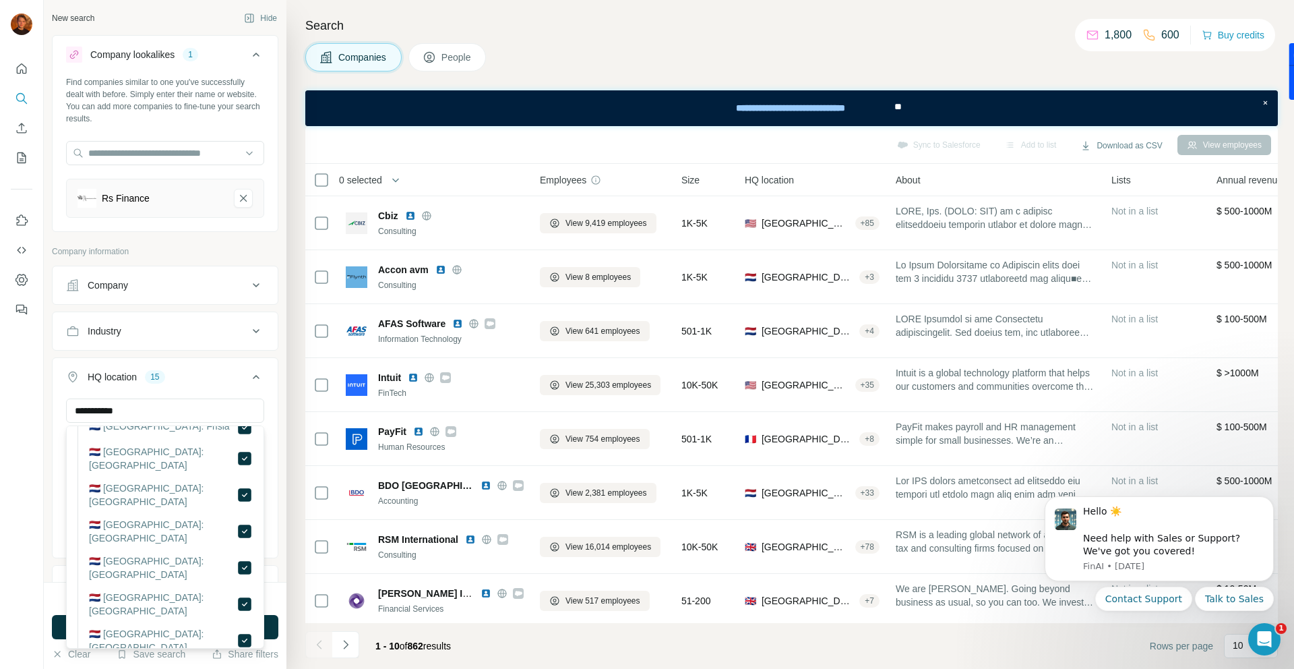
scroll to position [235, 0]
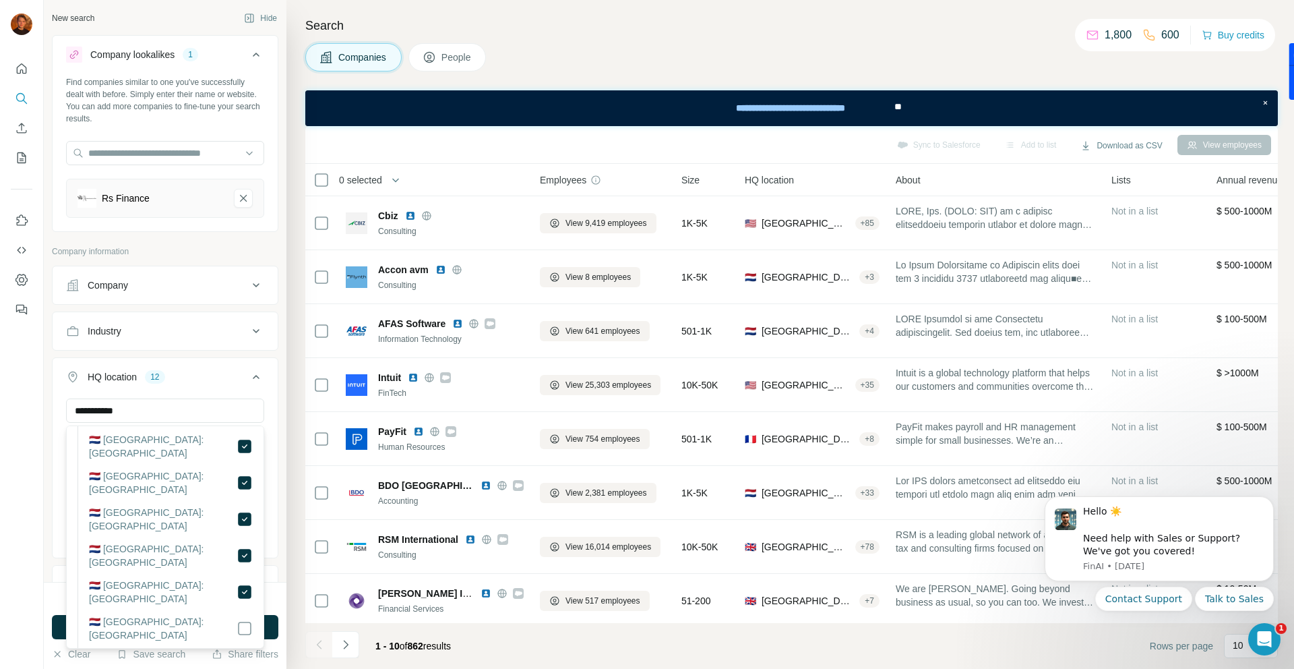
scroll to position [284, 0]
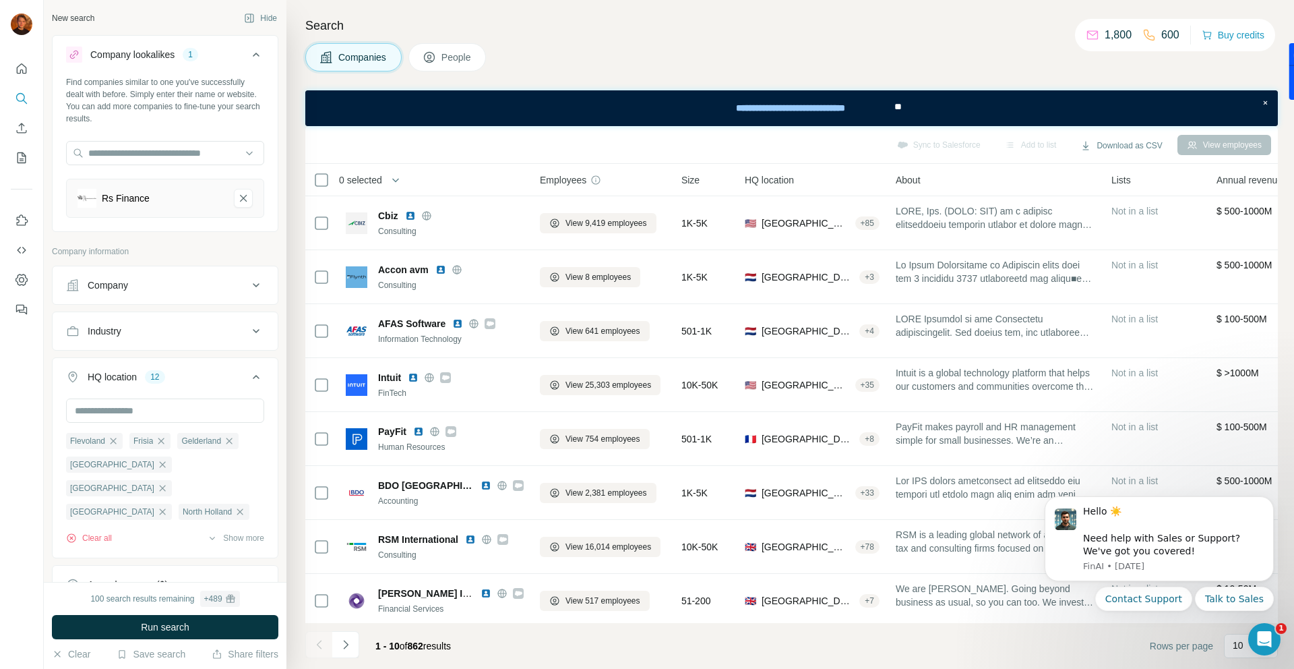
click at [252, 374] on icon at bounding box center [256, 377] width 16 height 16
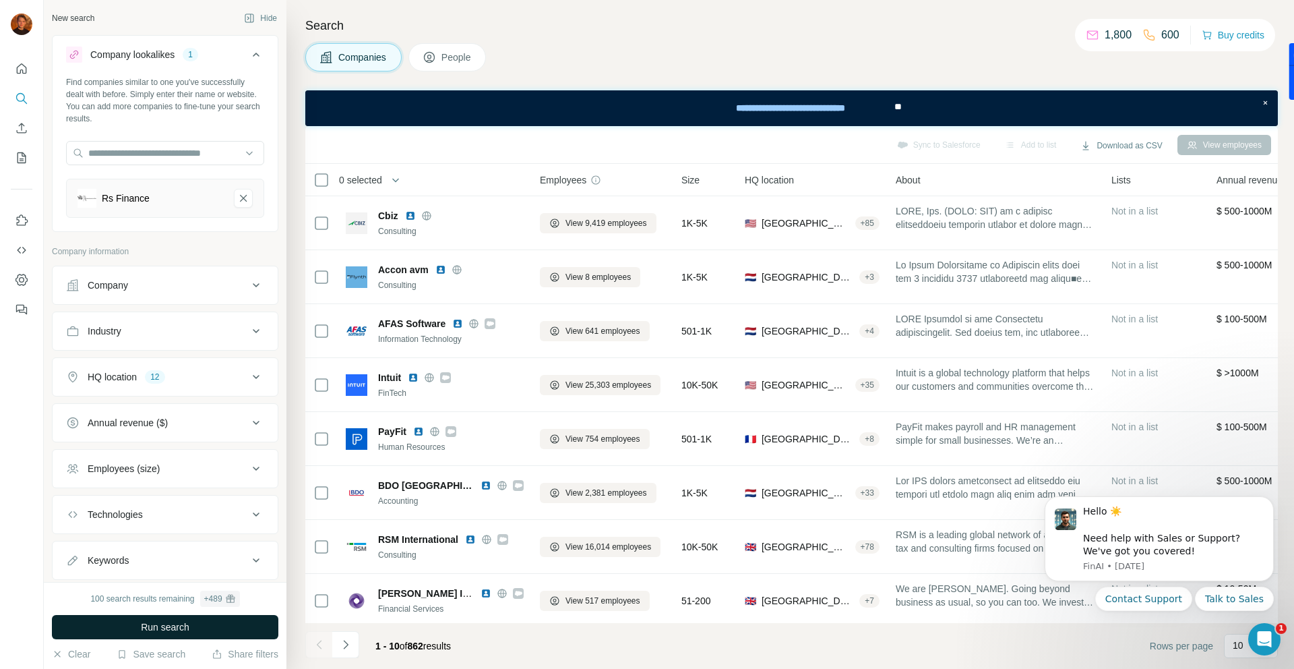
click at [150, 621] on span "Run search" at bounding box center [165, 626] width 49 height 13
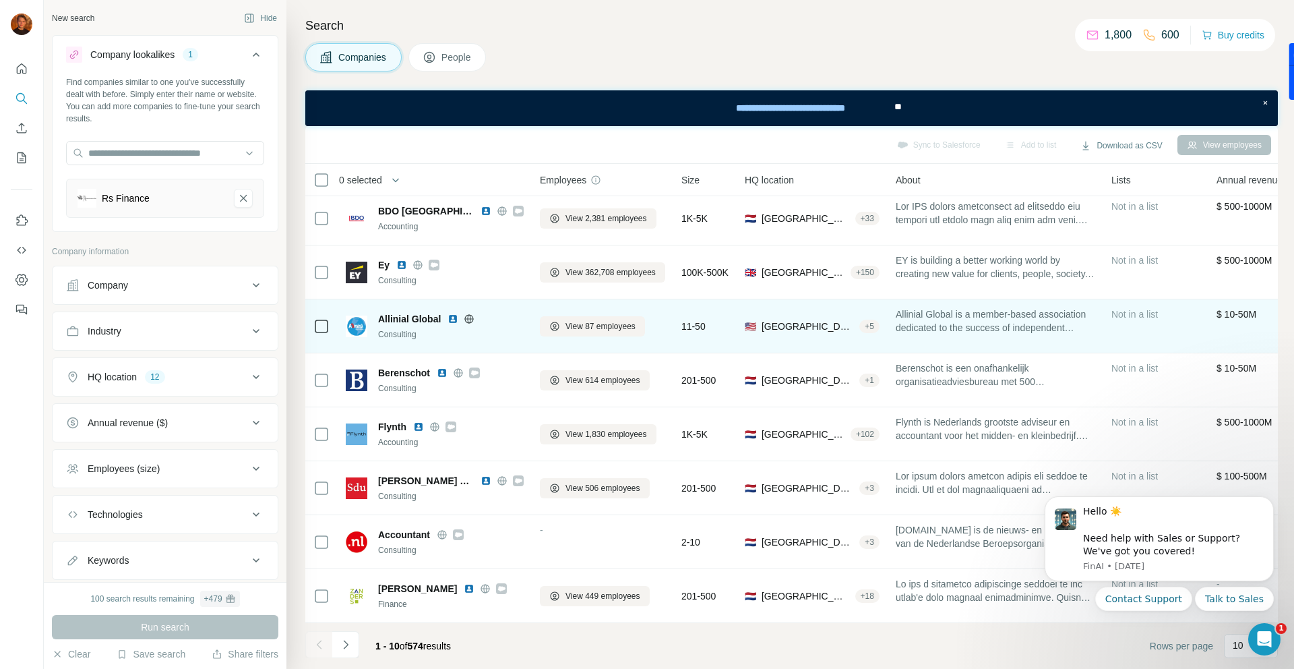
scroll to position [0, 0]
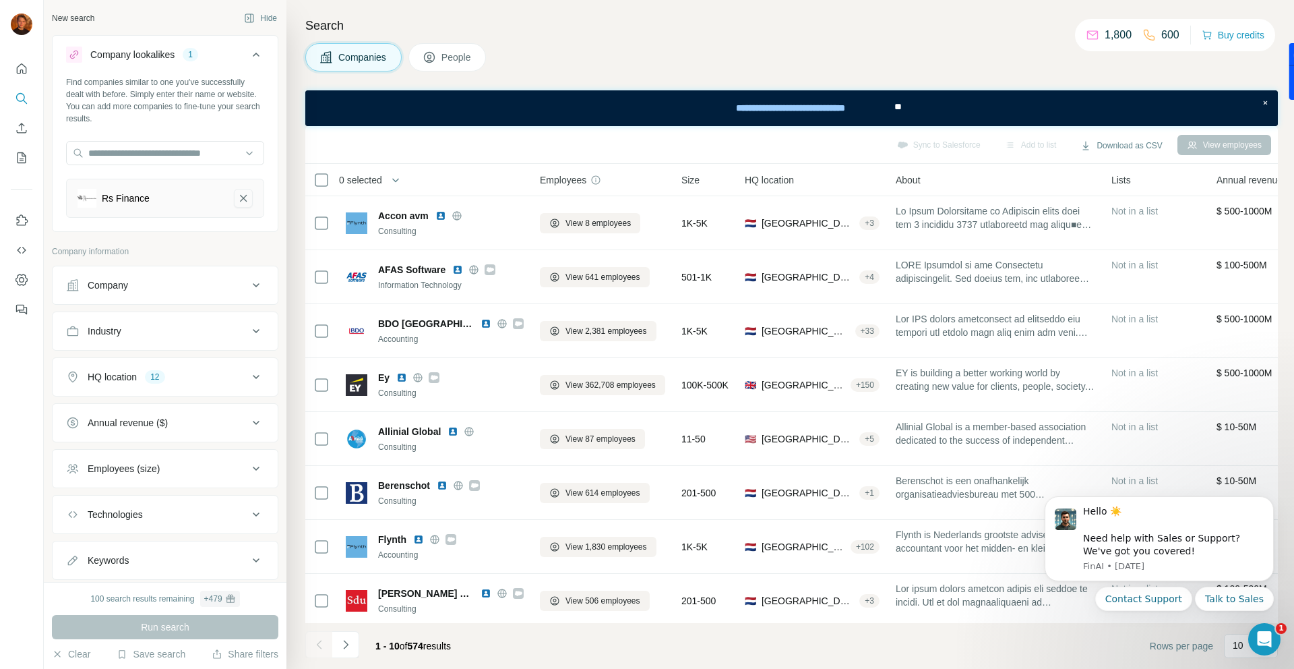
click at [241, 195] on icon "Rs Finance-remove-button" at bounding box center [243, 198] width 7 height 7
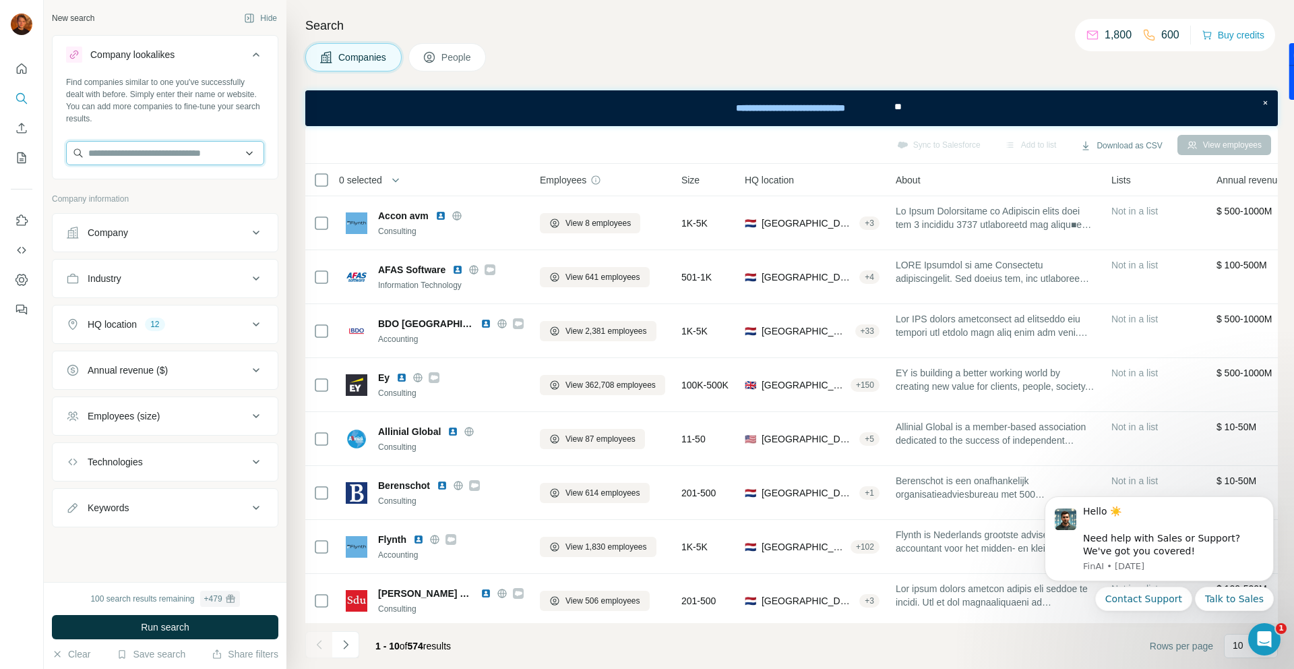
click at [160, 146] on input "text" at bounding box center [165, 153] width 198 height 24
type input "********"
click at [166, 199] on div "Ebitwise [DOMAIN_NAME]" at bounding box center [164, 189] width 191 height 36
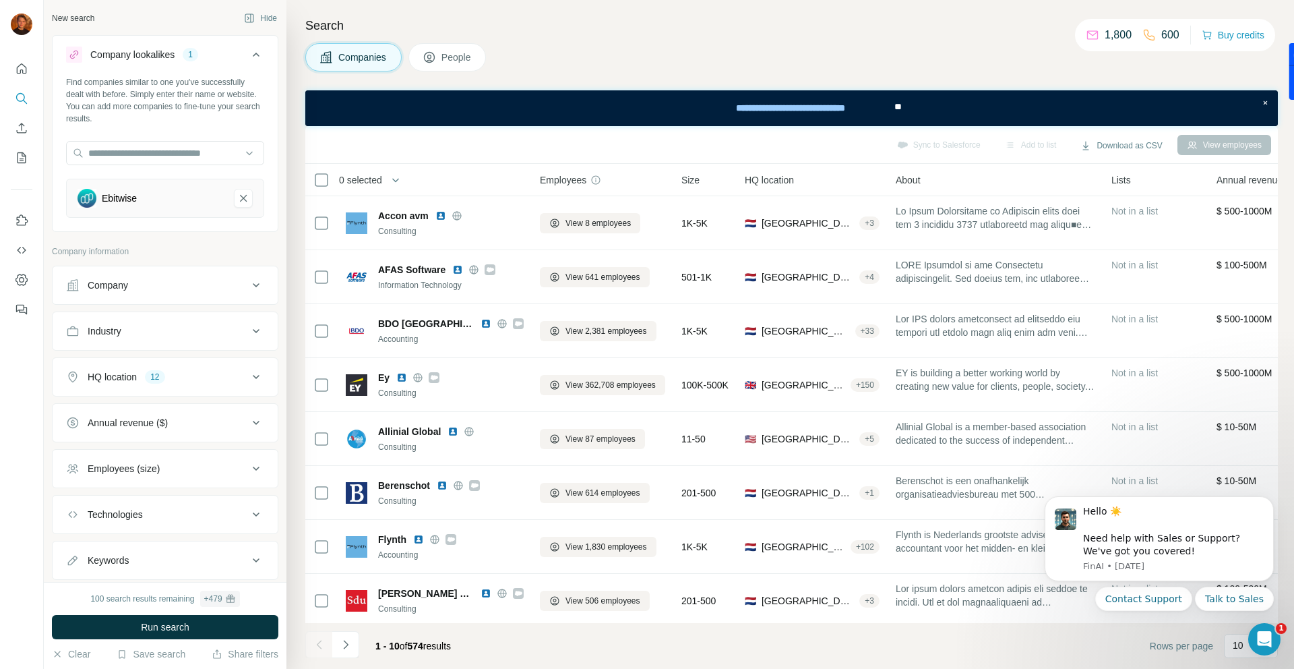
click at [127, 296] on button "Company" at bounding box center [165, 285] width 225 height 32
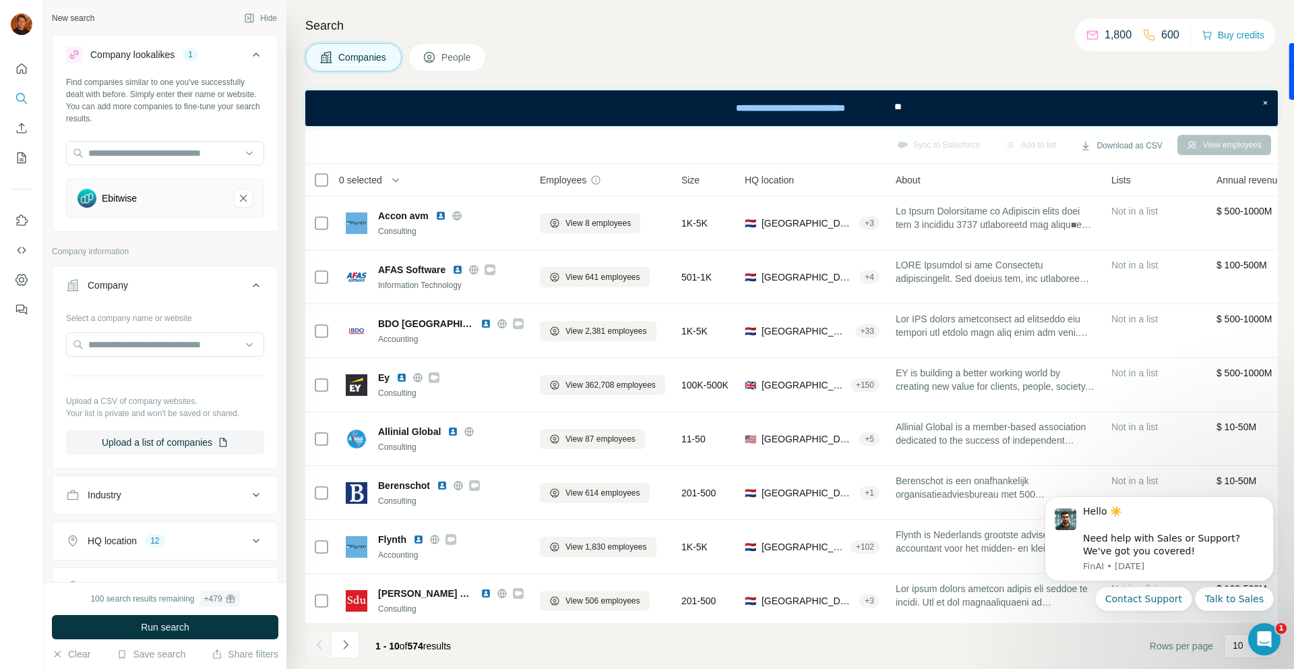
click at [134, 292] on button "Company" at bounding box center [165, 288] width 225 height 38
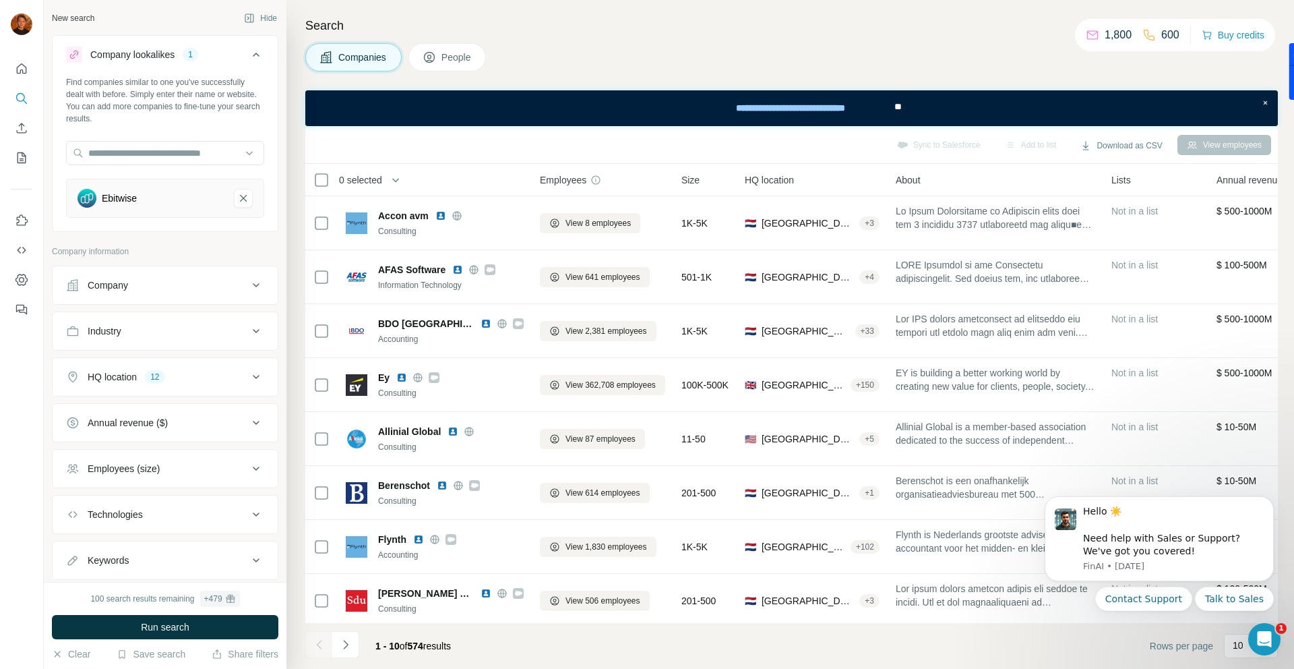
click at [129, 467] on div "Employees (size)" at bounding box center [124, 468] width 72 height 13
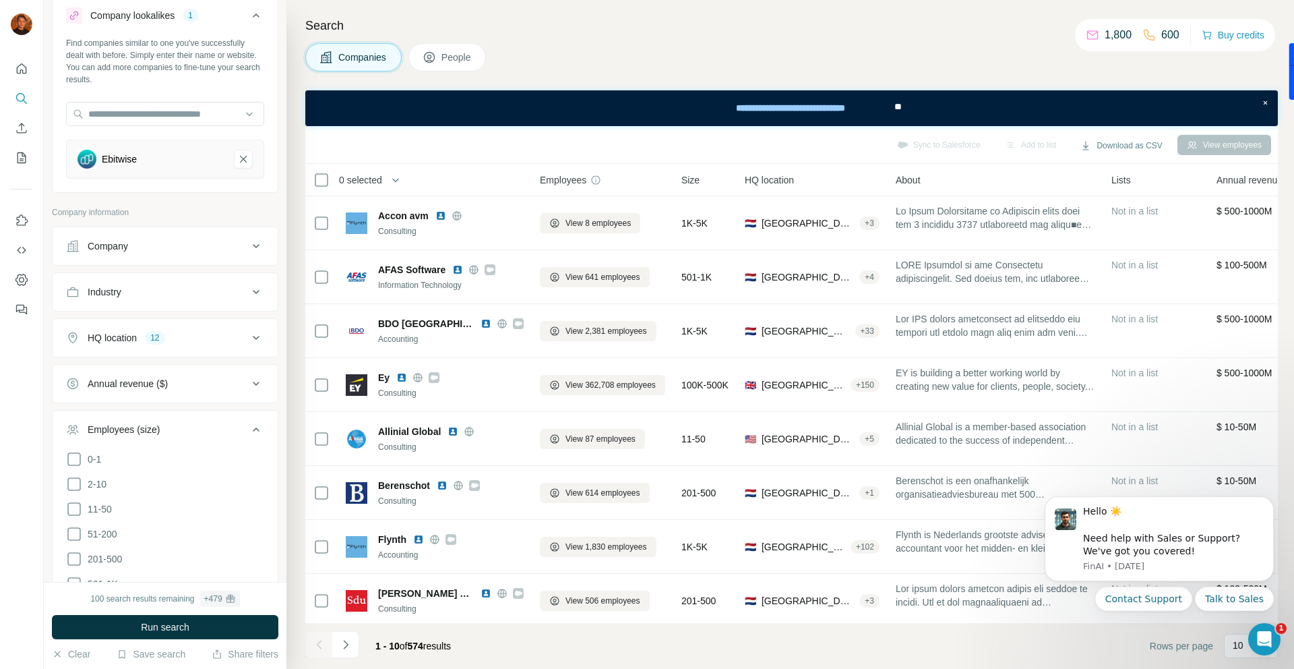
scroll to position [61, 0]
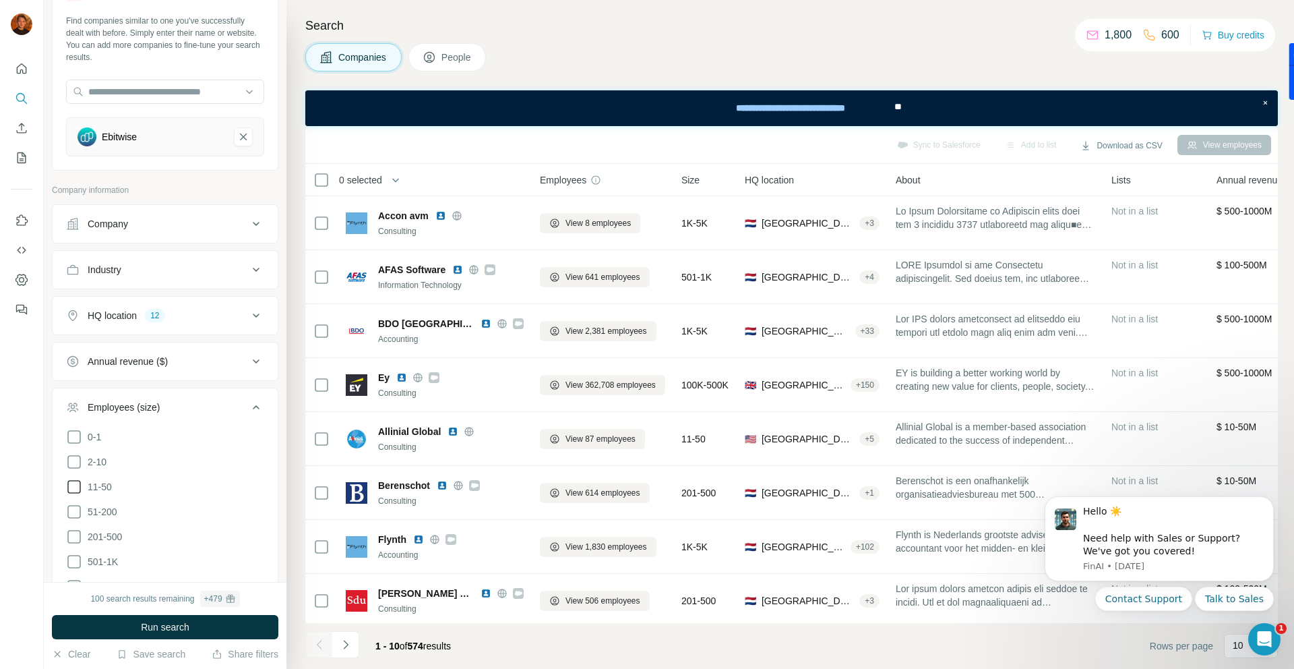
click at [75, 485] on icon at bounding box center [74, 486] width 16 height 16
click at [75, 512] on icon at bounding box center [74, 511] width 16 height 16
click at [75, 464] on icon at bounding box center [74, 462] width 16 height 16
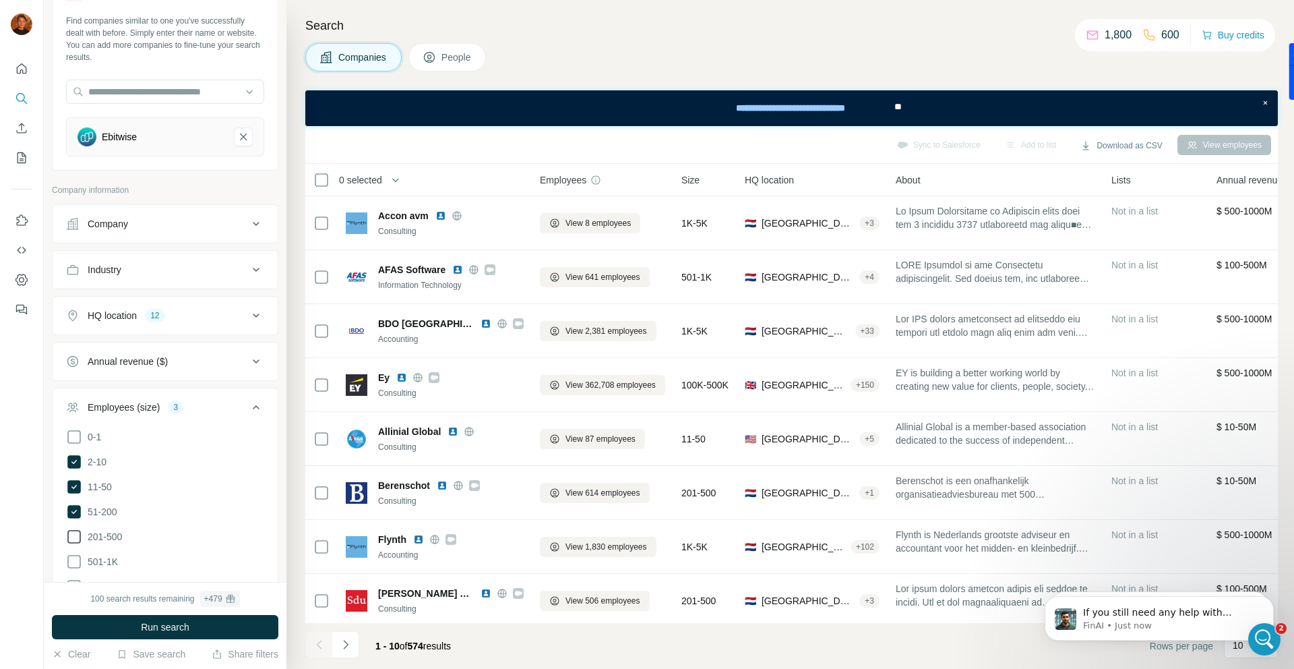
click at [75, 532] on icon at bounding box center [74, 536] width 16 height 16
click at [127, 627] on button "Run search" at bounding box center [165, 627] width 226 height 24
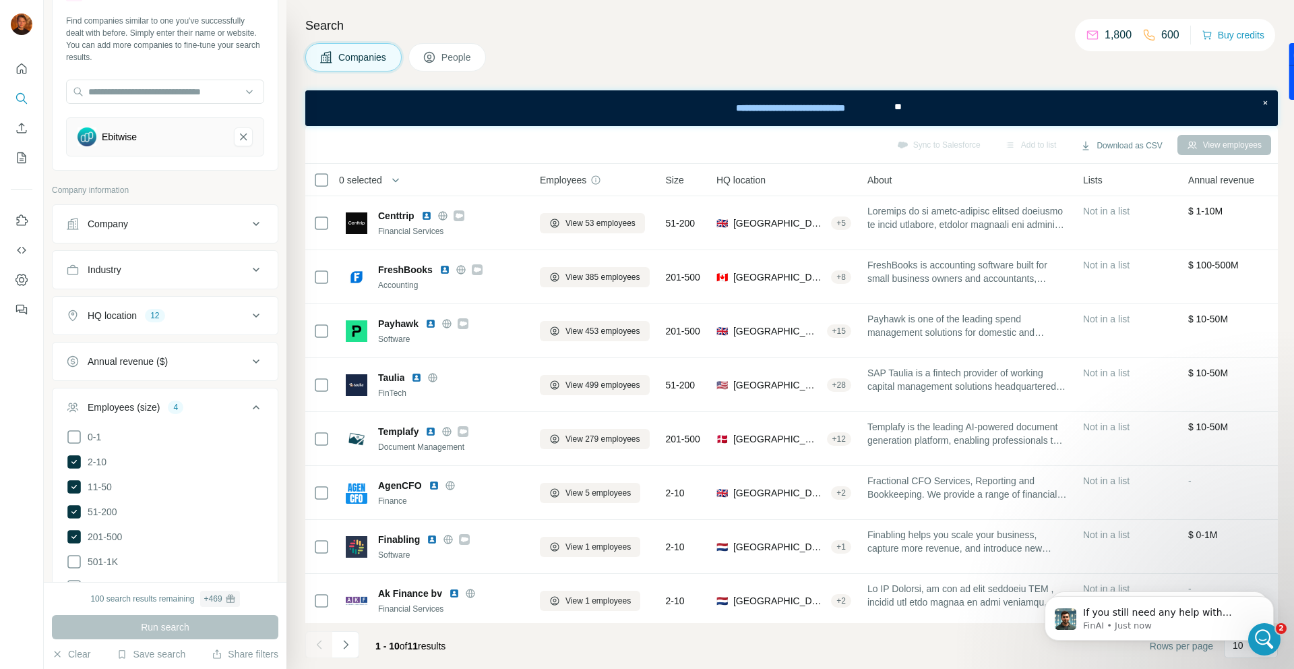
click at [206, 314] on div "HQ location 12" at bounding box center [157, 315] width 182 height 13
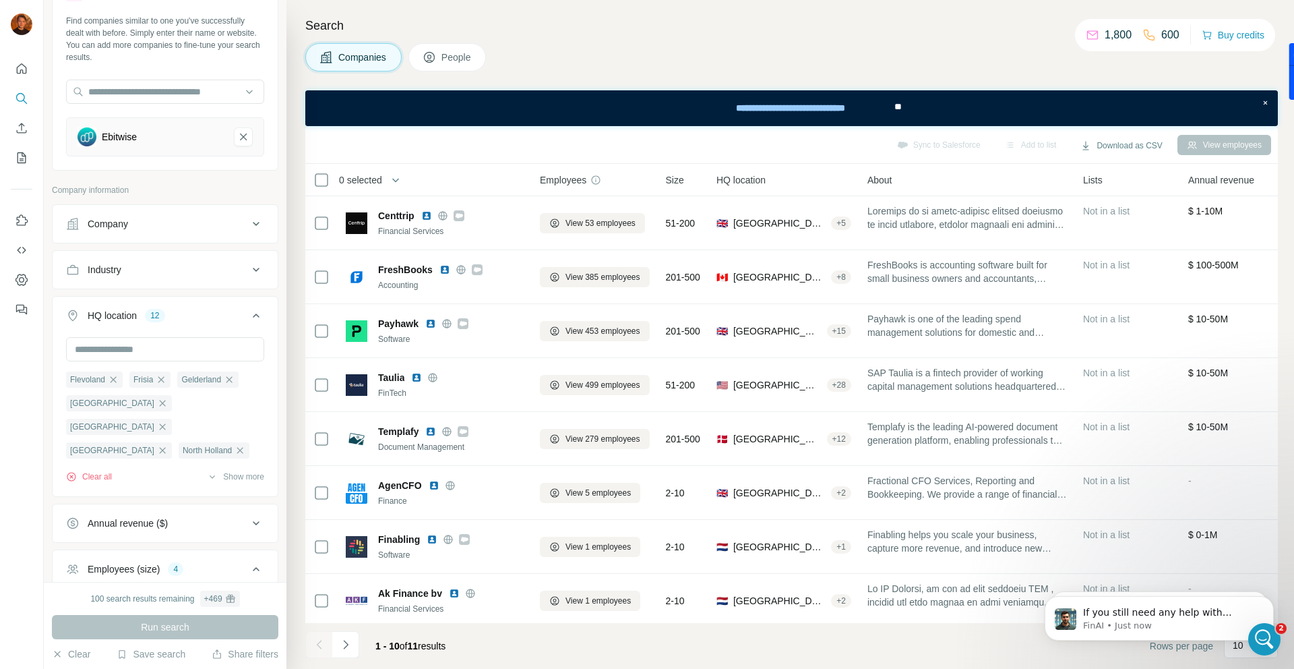
click at [210, 315] on div "HQ location 12" at bounding box center [157, 315] width 182 height 13
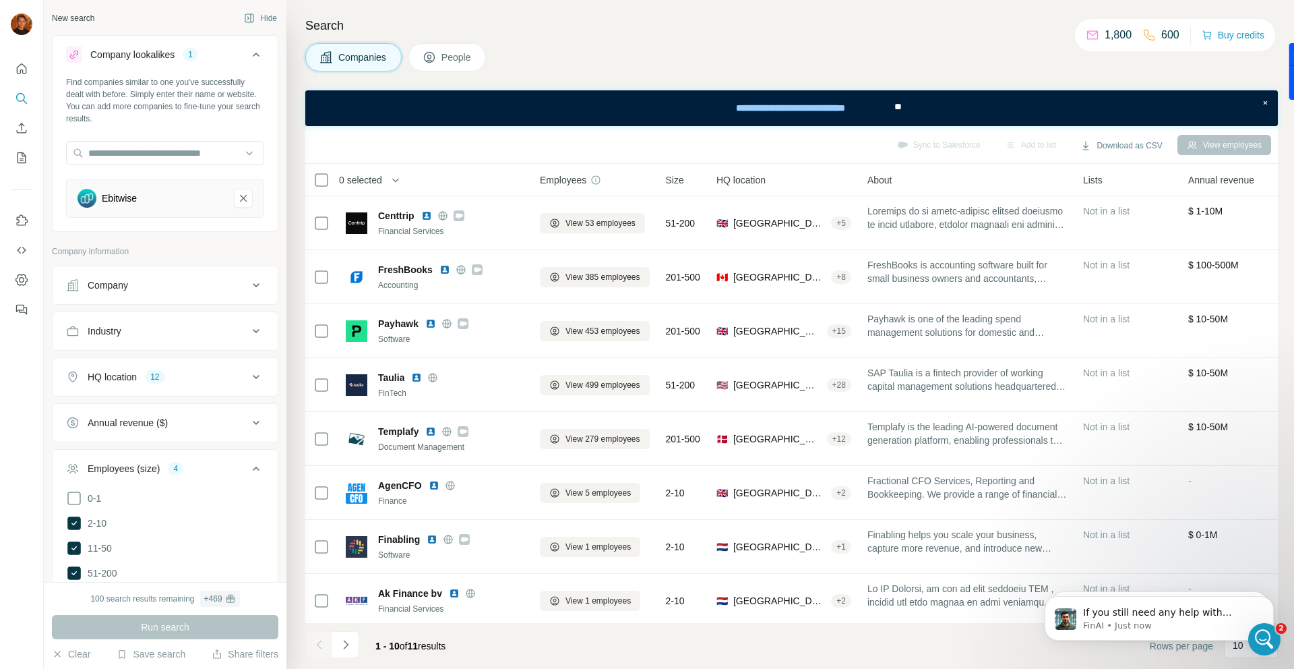
click at [181, 279] on div "Company" at bounding box center [157, 284] width 182 height 13
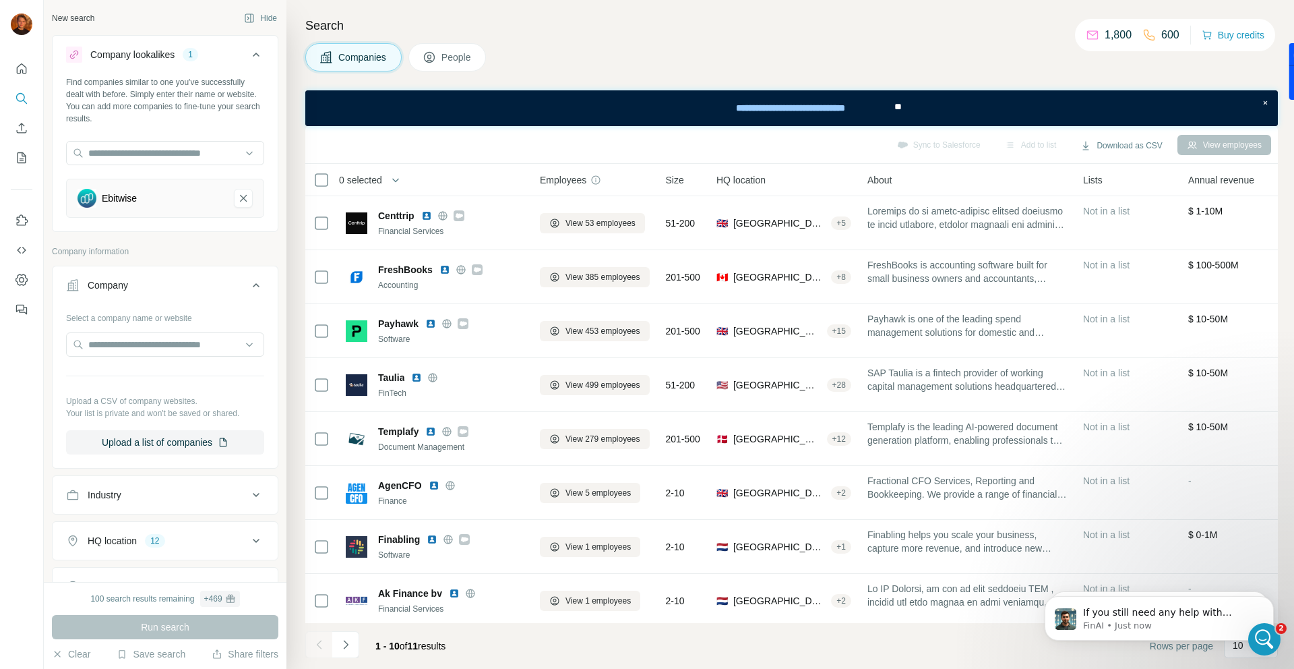
click at [185, 279] on div "Company" at bounding box center [157, 284] width 182 height 13
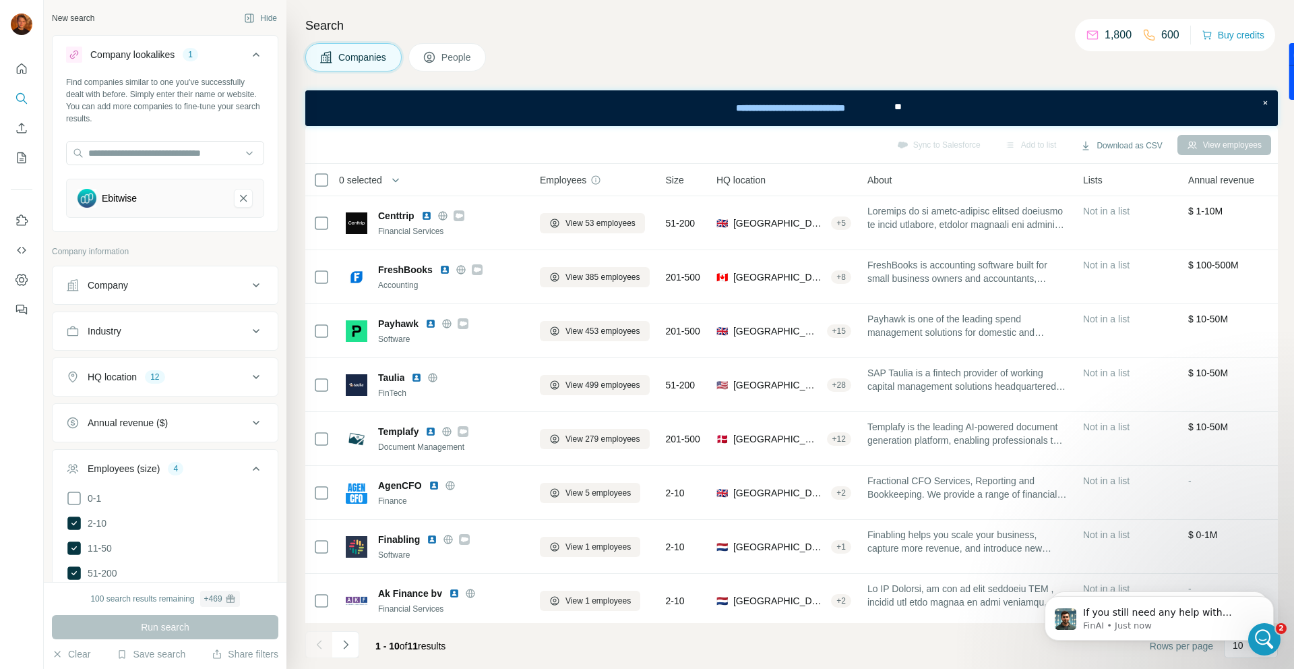
click at [212, 472] on div "Employees (size) 4" at bounding box center [157, 468] width 182 height 13
click at [167, 369] on button "HQ location 12" at bounding box center [165, 377] width 225 height 32
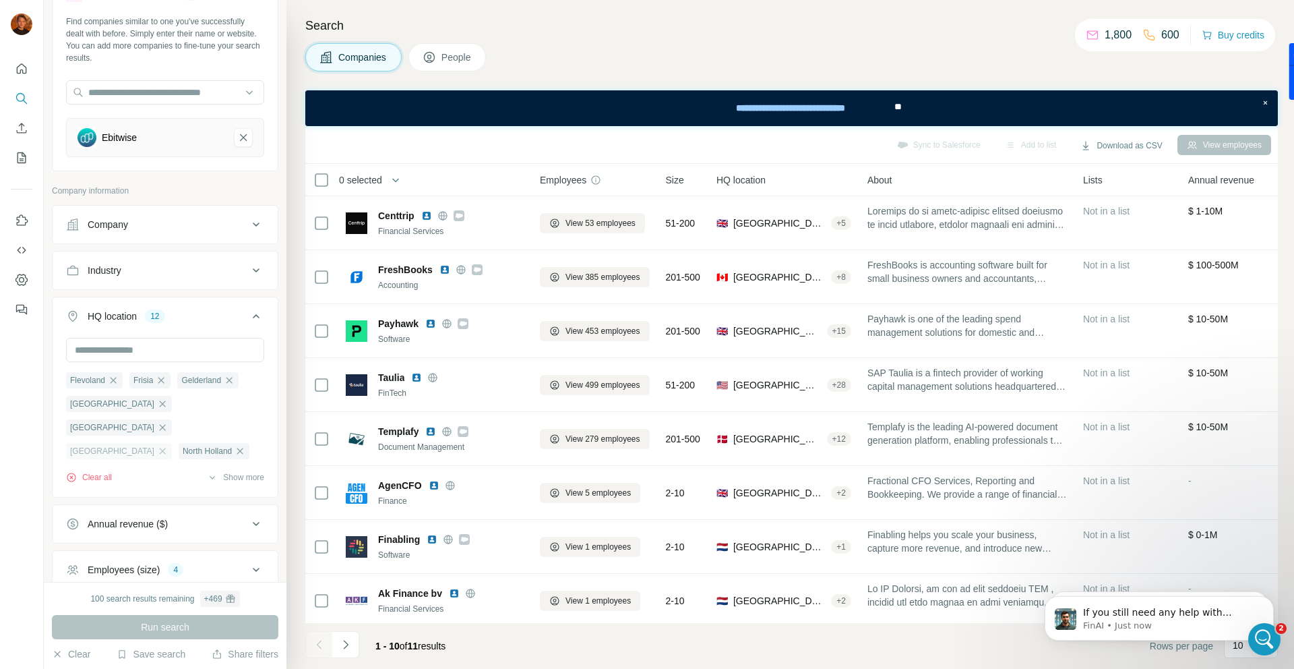
scroll to position [88, 0]
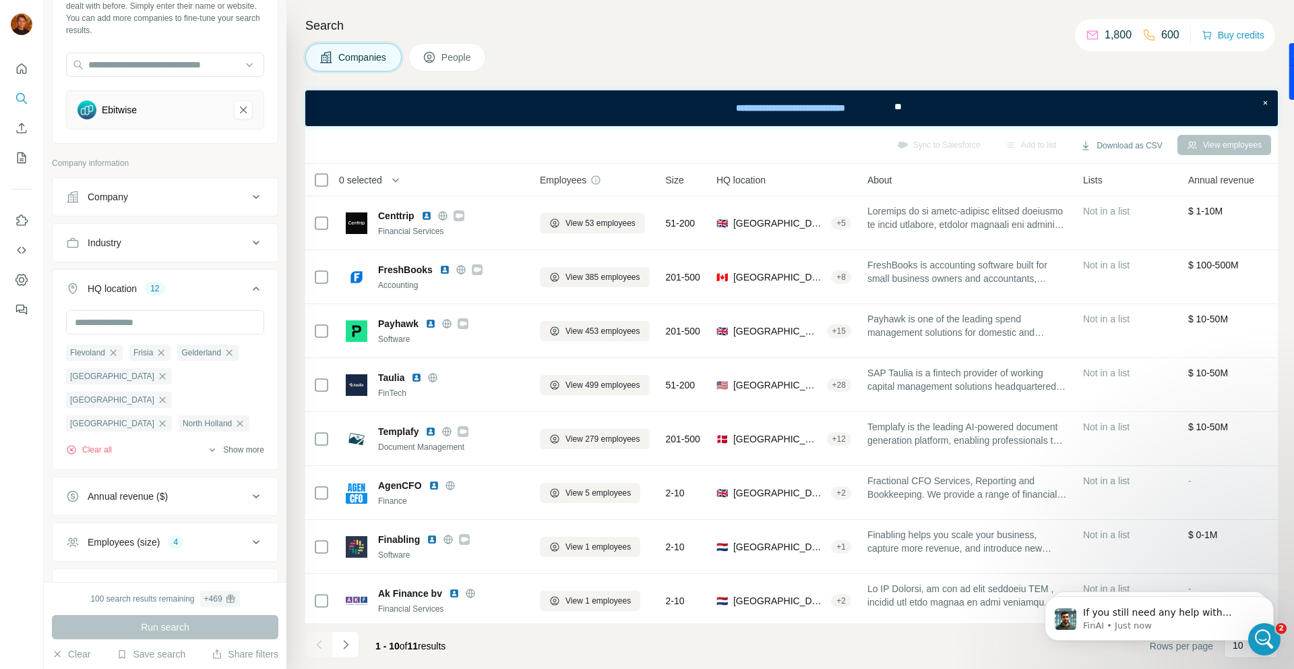
click at [268, 454] on div "Flevoland [GEOGRAPHIC_DATA] [GEOGRAPHIC_DATA] [GEOGRAPHIC_DATA] [GEOGRAPHIC_DAT…" at bounding box center [165, 388] width 225 height 156
click at [261, 454] on button "Show more" at bounding box center [235, 449] width 57 height 12
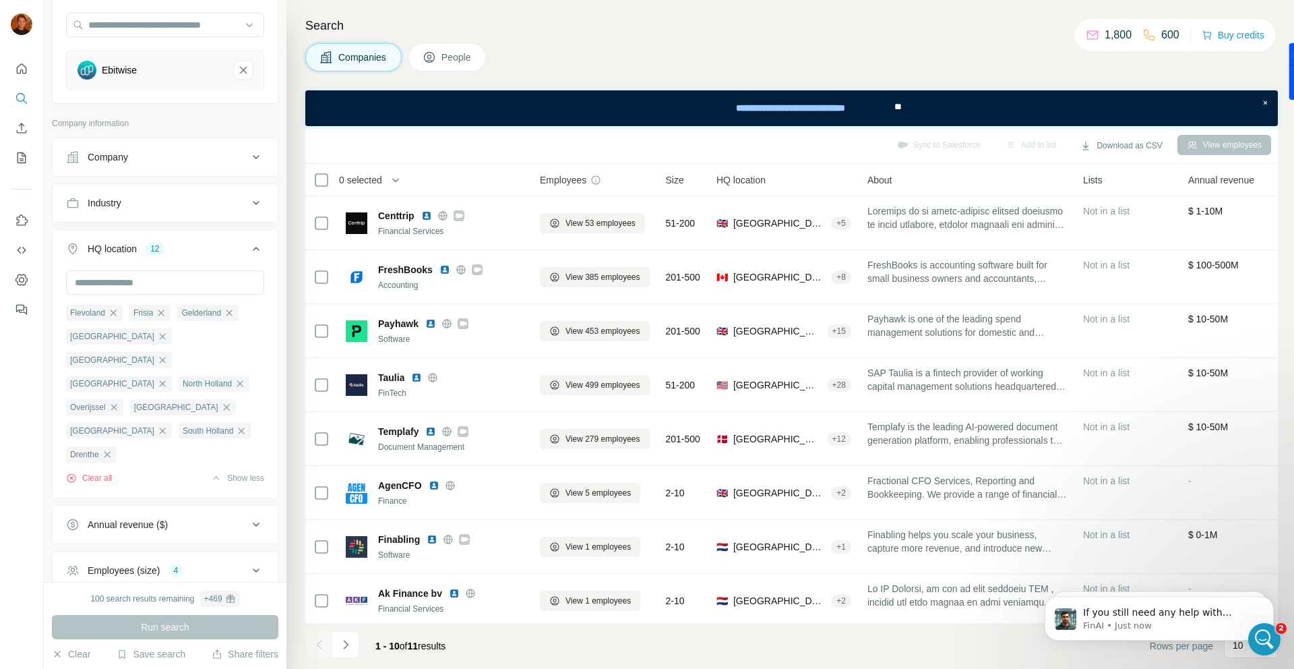
scroll to position [130, 0]
click at [243, 470] on button "Show less" at bounding box center [237, 476] width 53 height 12
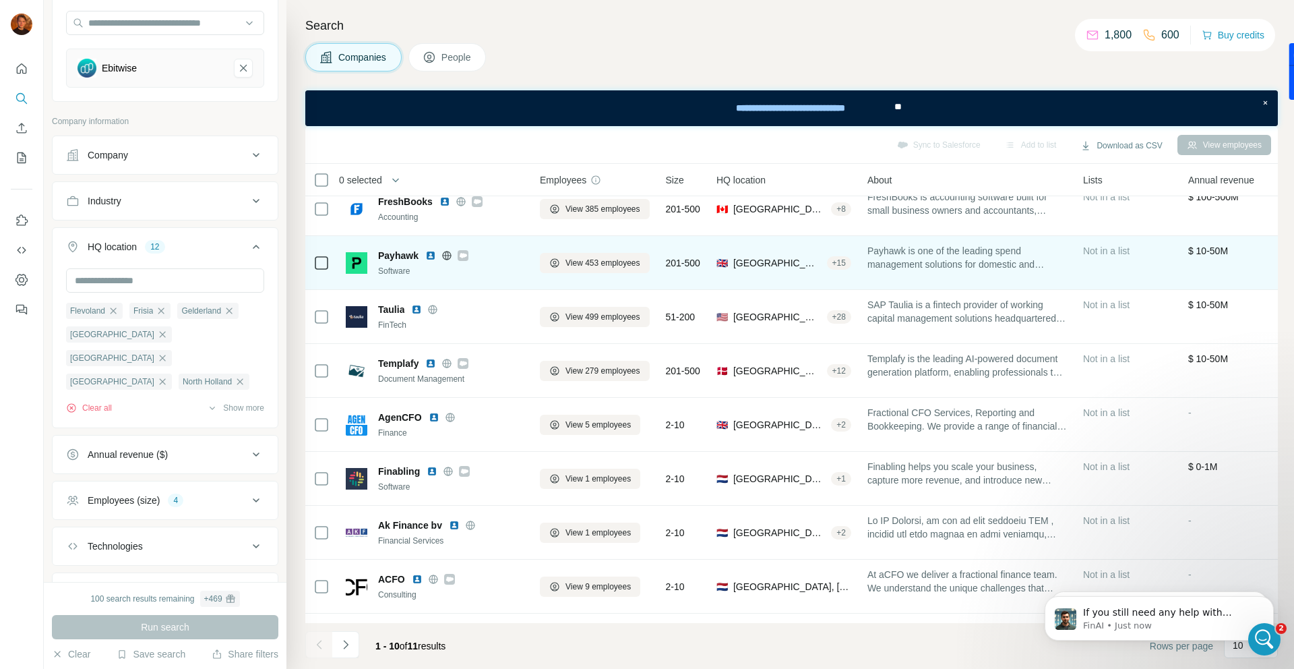
scroll to position [113, 0]
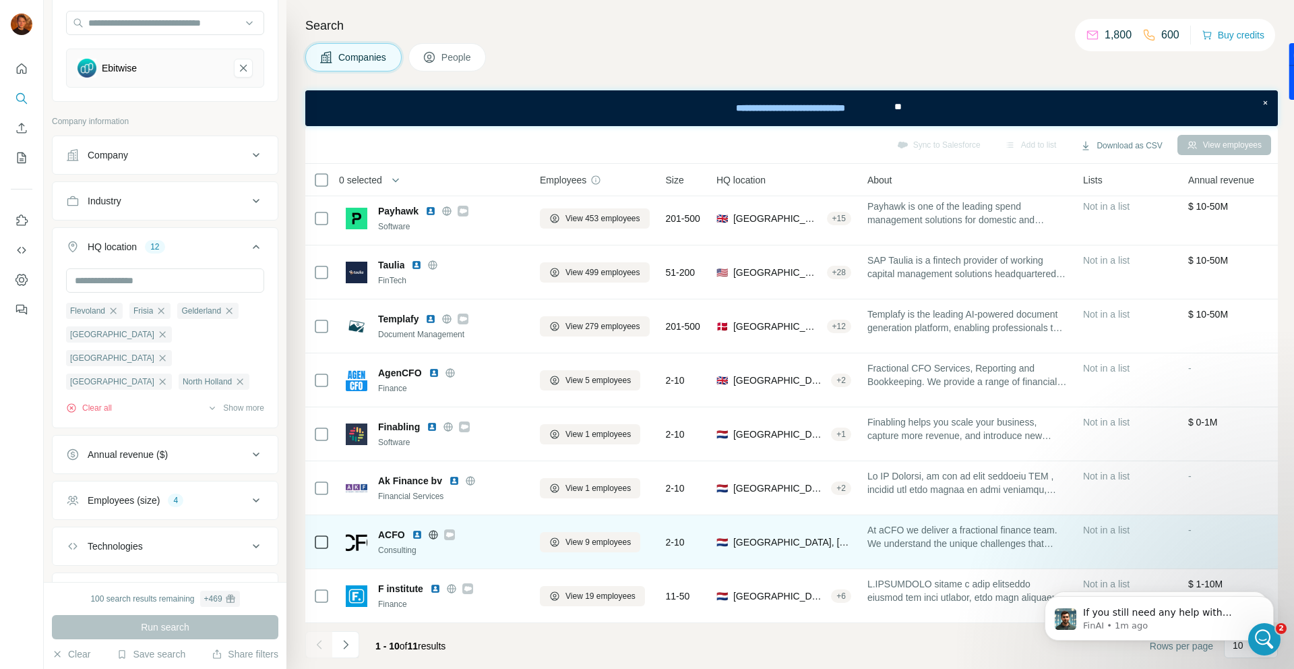
click at [389, 533] on span "ACFO" at bounding box center [391, 534] width 27 height 13
click at [412, 535] on img at bounding box center [417, 534] width 11 height 11
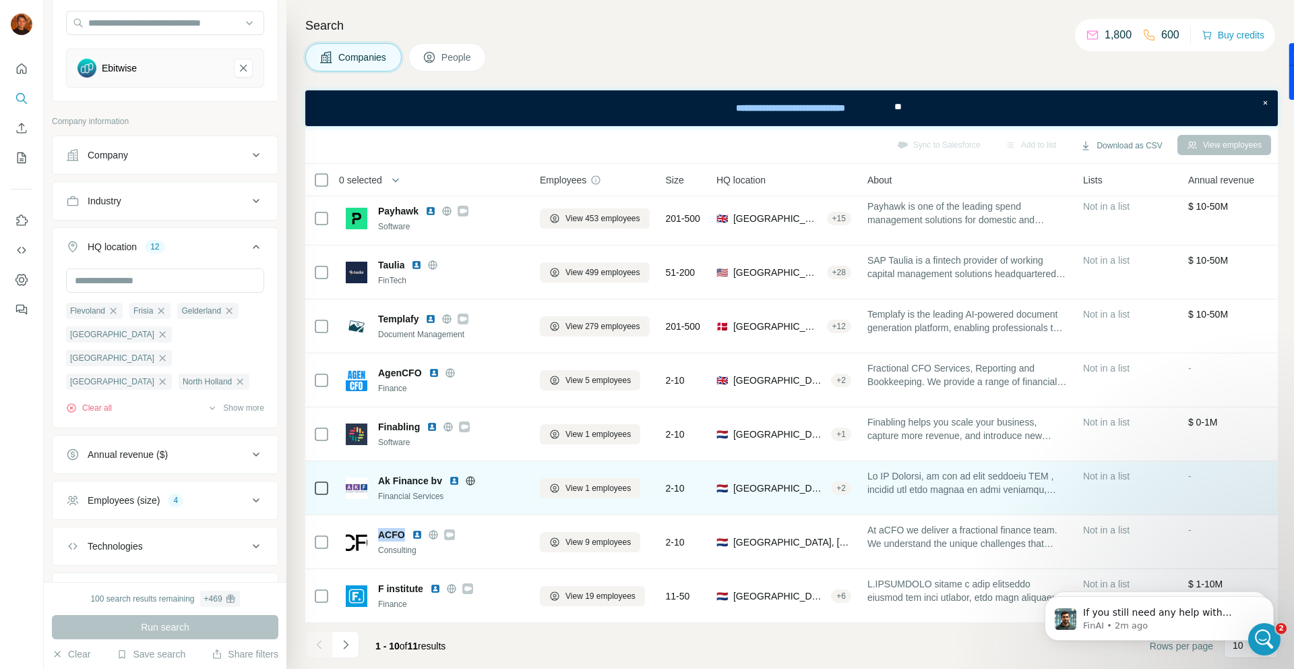
click at [453, 478] on img at bounding box center [454, 480] width 11 height 11
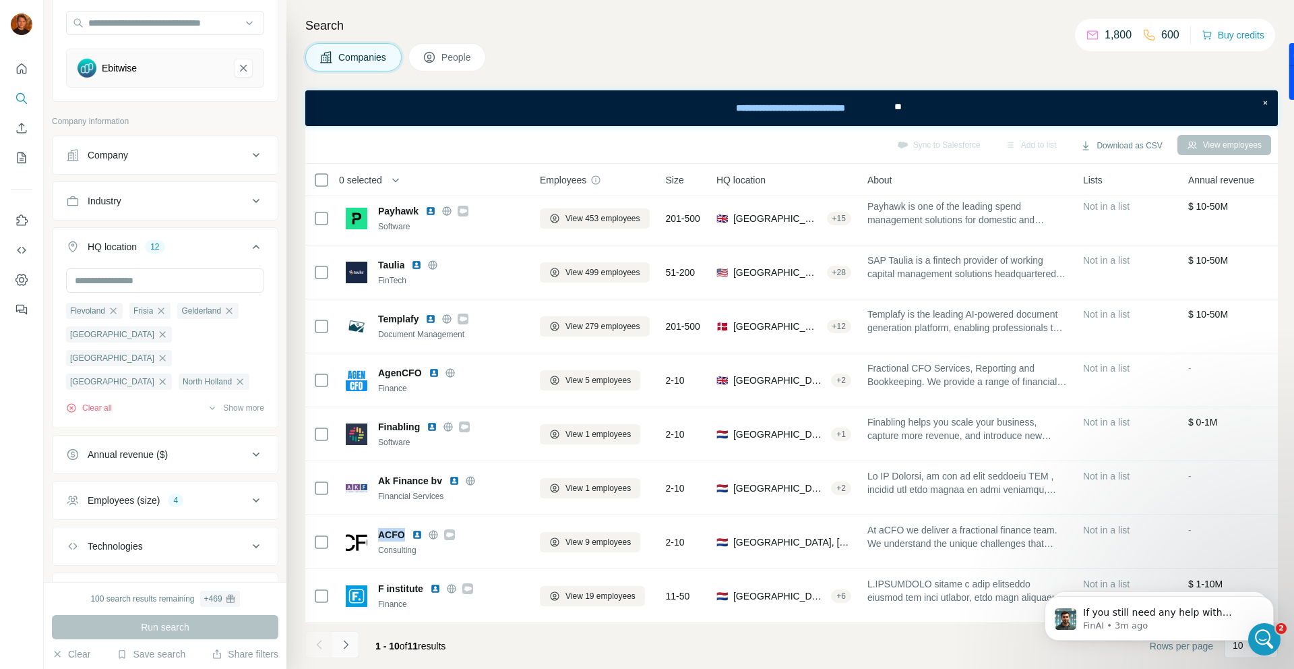
click at [340, 646] on icon "Navigate to next page" at bounding box center [345, 644] width 13 height 13
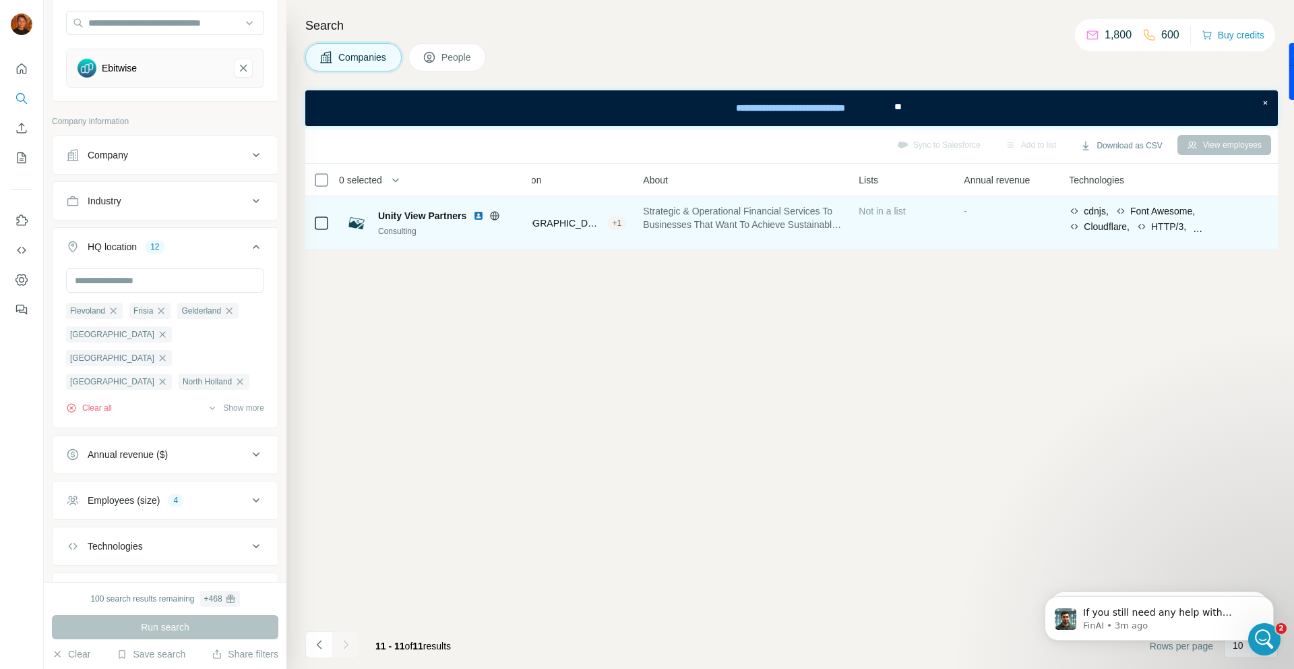
scroll to position [0, 0]
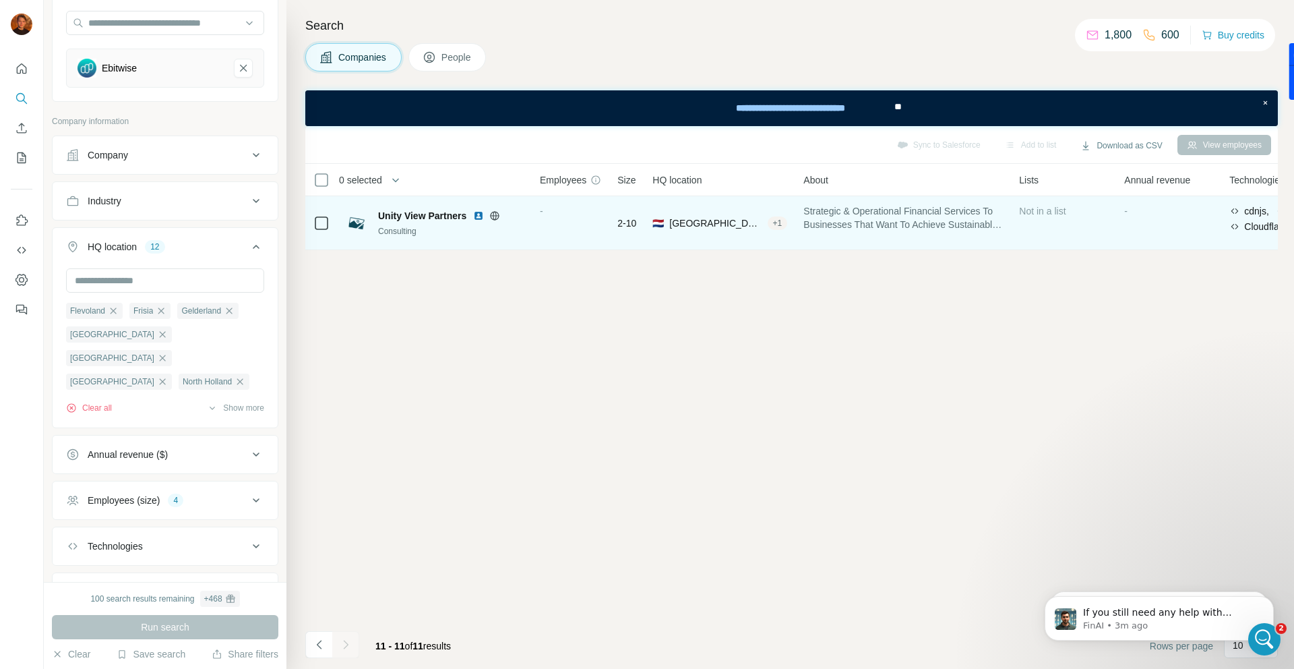
click at [480, 214] on img at bounding box center [478, 215] width 11 height 11
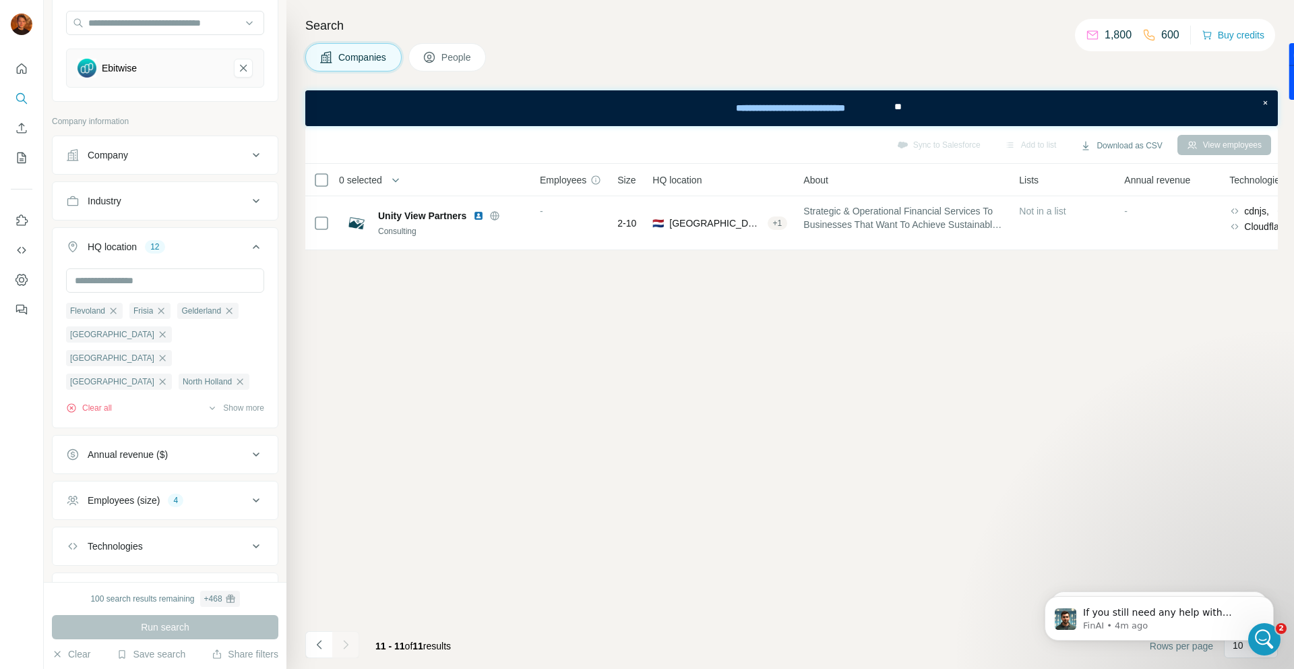
click at [139, 500] on div "Employees (size)" at bounding box center [124, 499] width 72 height 13
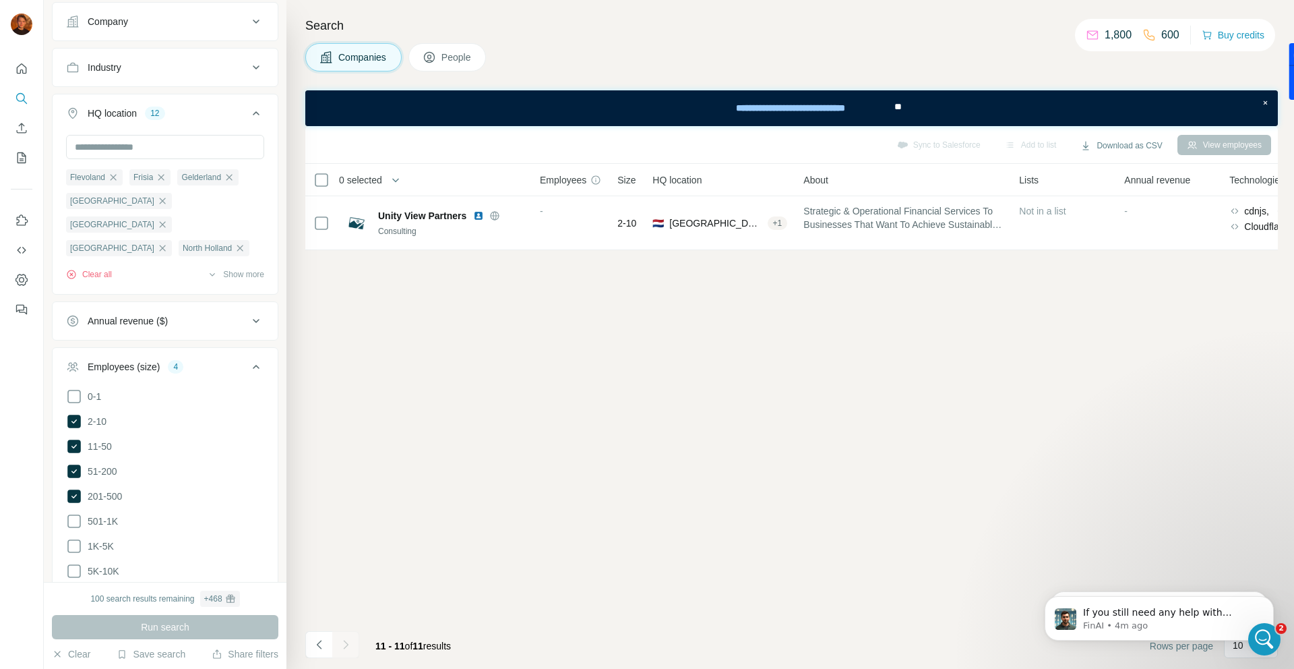
scroll to position [266, 0]
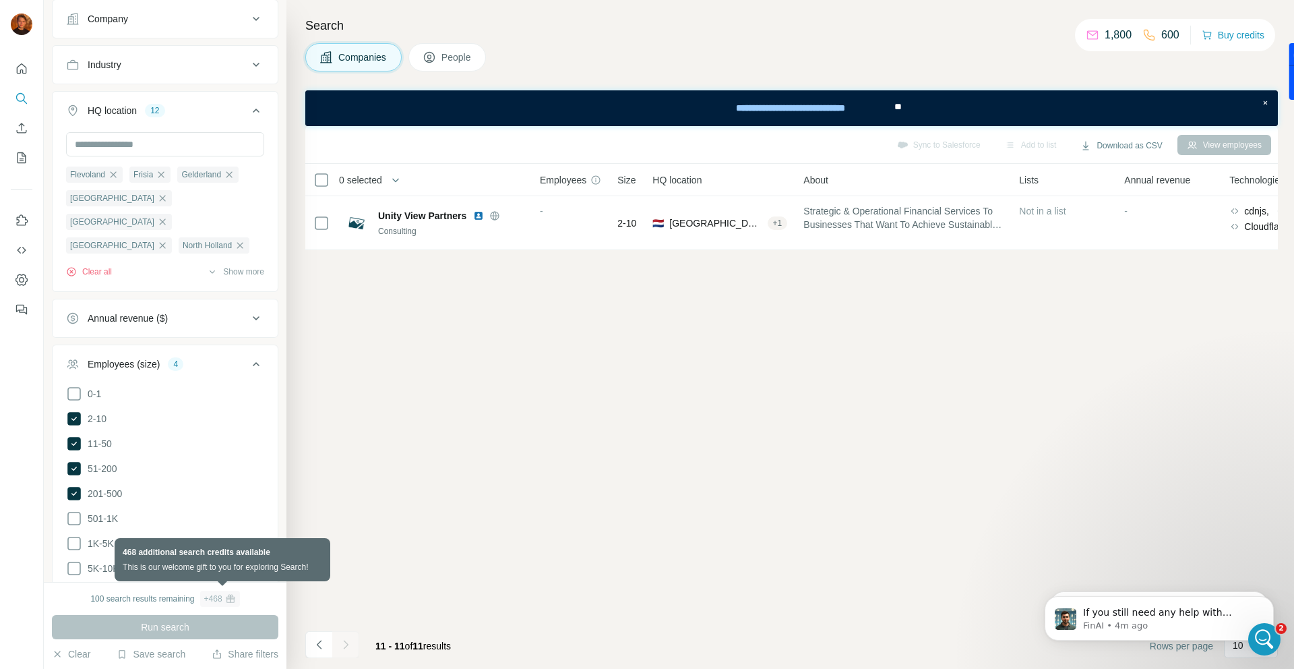
click at [216, 596] on div "+ 468" at bounding box center [213, 598] width 18 height 12
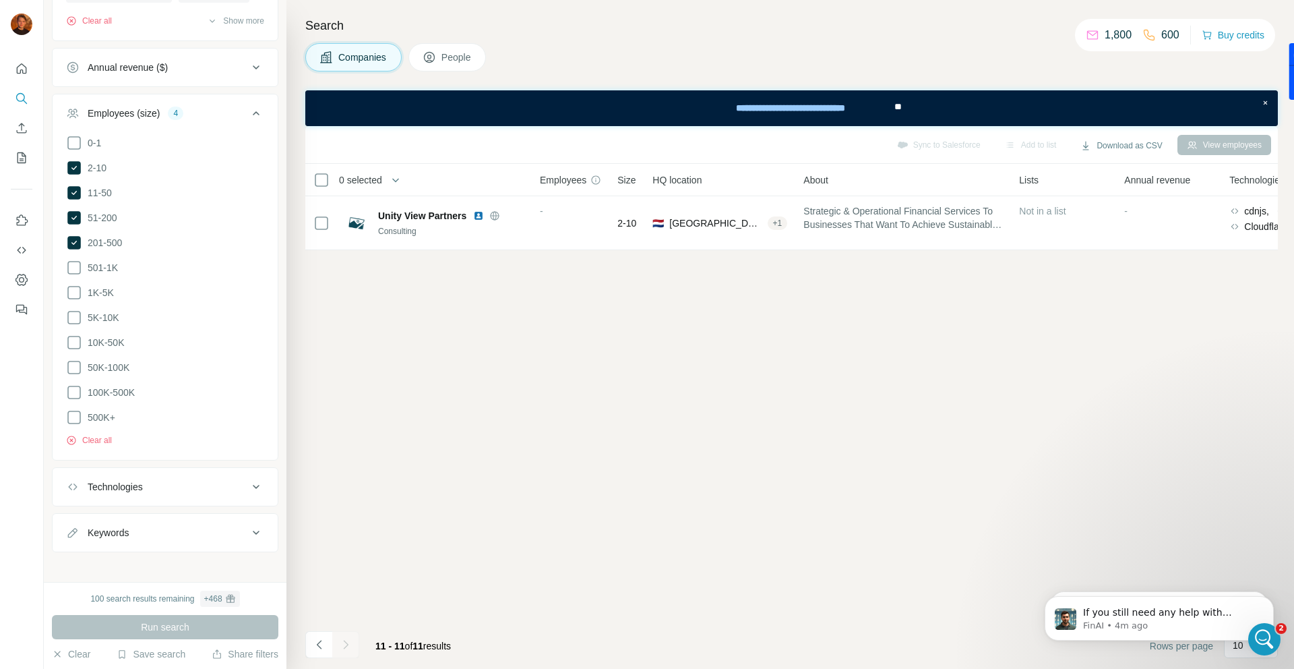
scroll to position [0, 0]
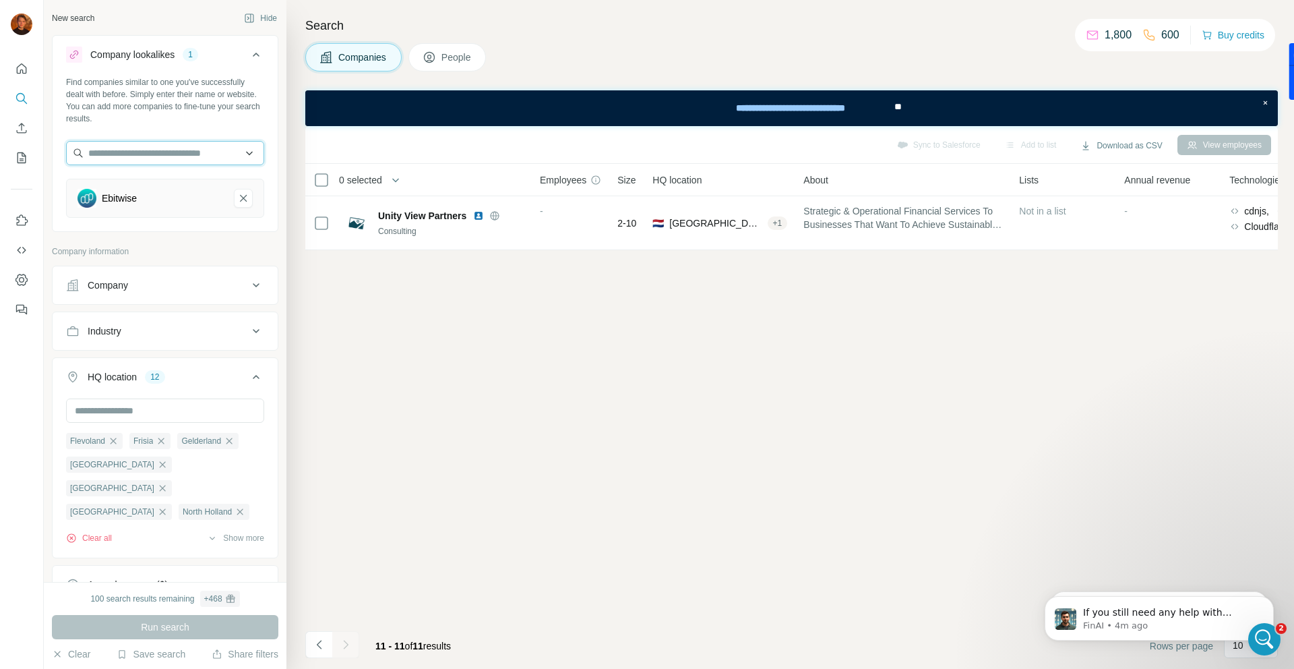
click at [117, 152] on input "text" at bounding box center [165, 153] width 198 height 24
click at [425, 369] on div "Sync to Salesforce Add to list Download as CSV View employees 0 selected Compan…" at bounding box center [791, 397] width 972 height 543
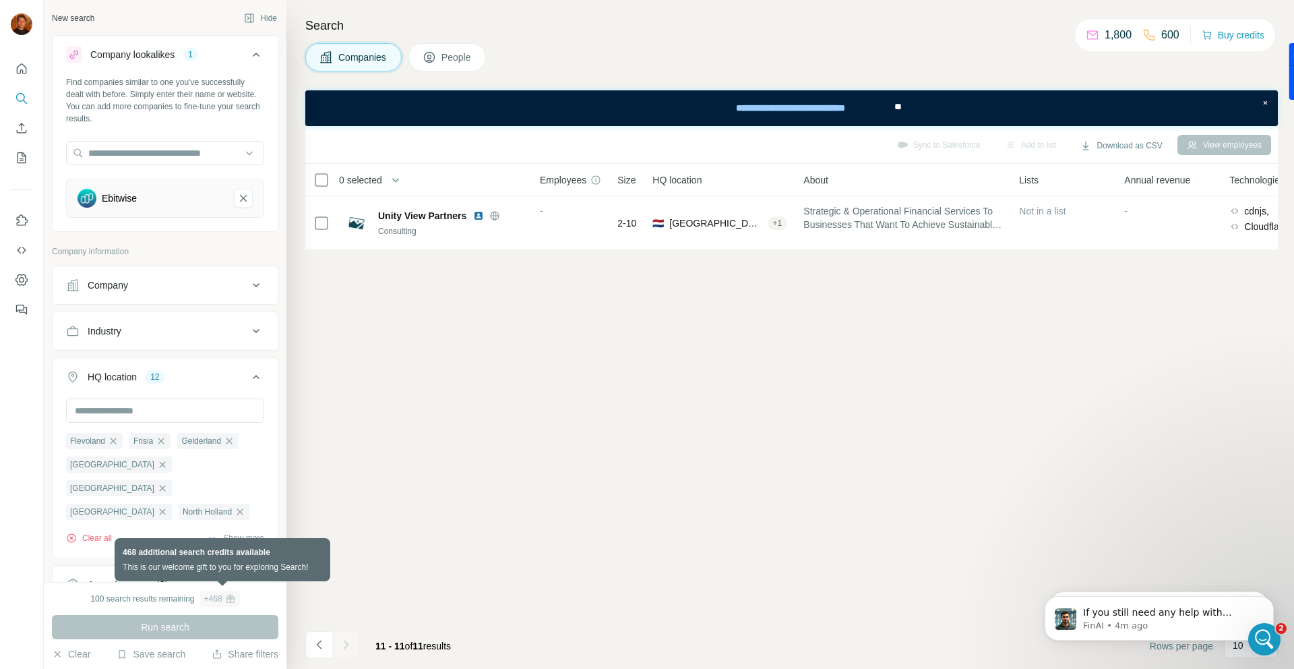
click at [230, 596] on icon at bounding box center [228, 597] width 5 height 3
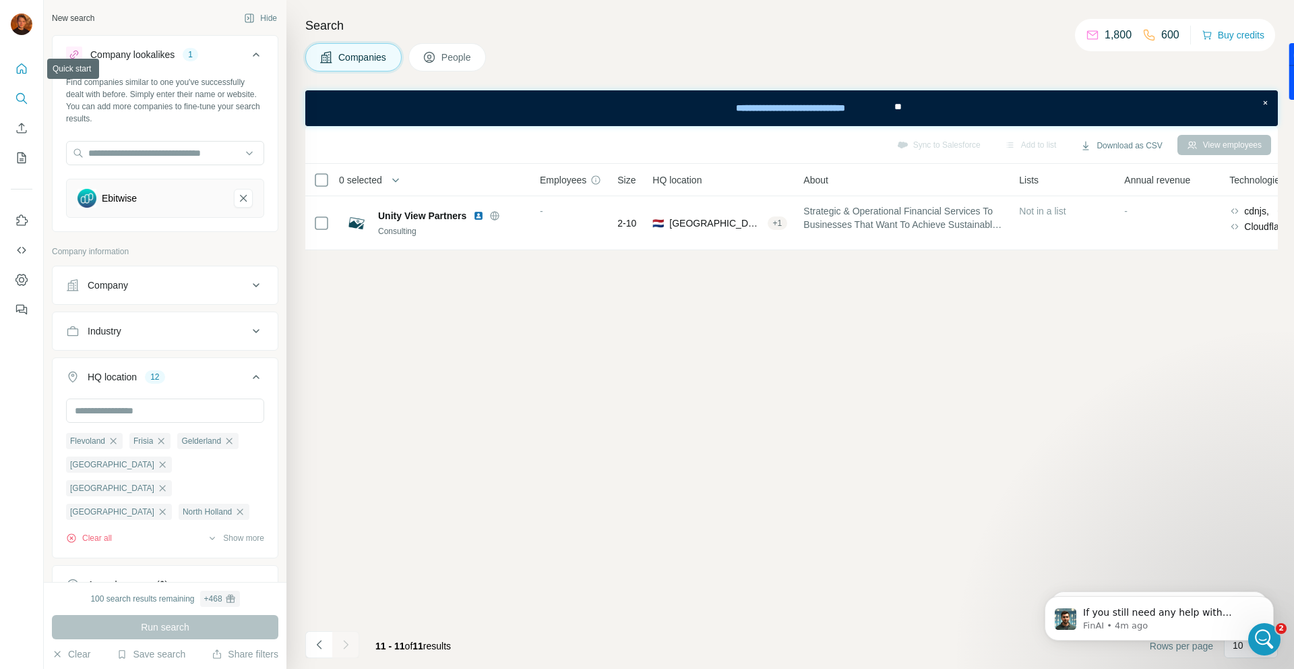
click at [19, 68] on icon "Quick start" at bounding box center [21, 68] width 13 height 13
